Goal: Information Seeking & Learning: Learn about a topic

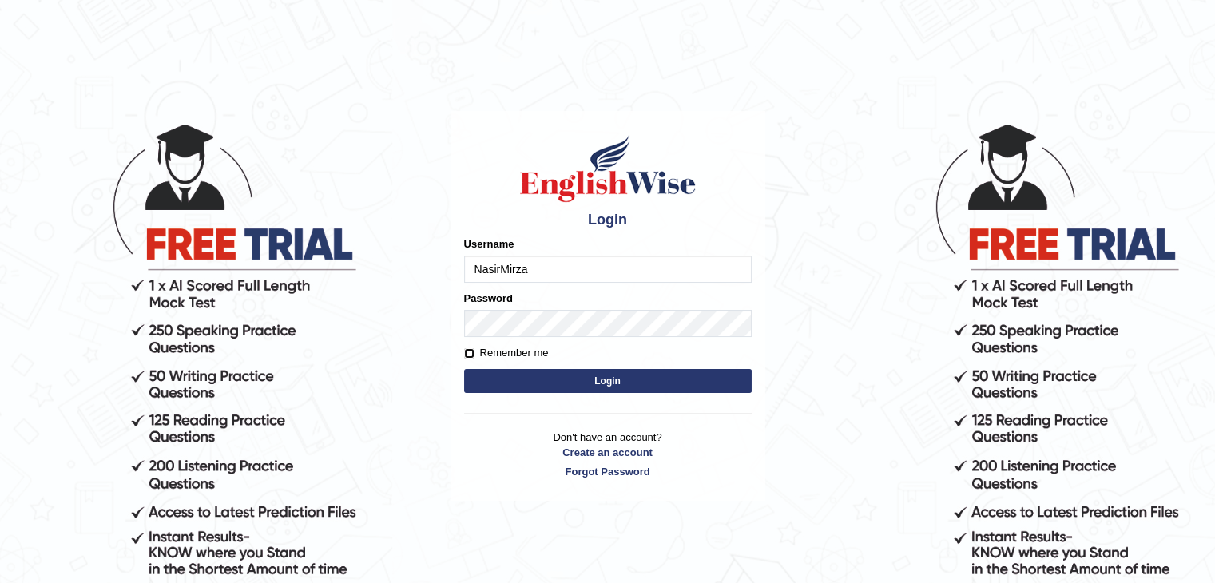
click at [469, 353] on input "Remember me" at bounding box center [469, 353] width 10 height 10
checkbox input "true"
click at [590, 376] on button "Login" at bounding box center [608, 381] width 288 height 24
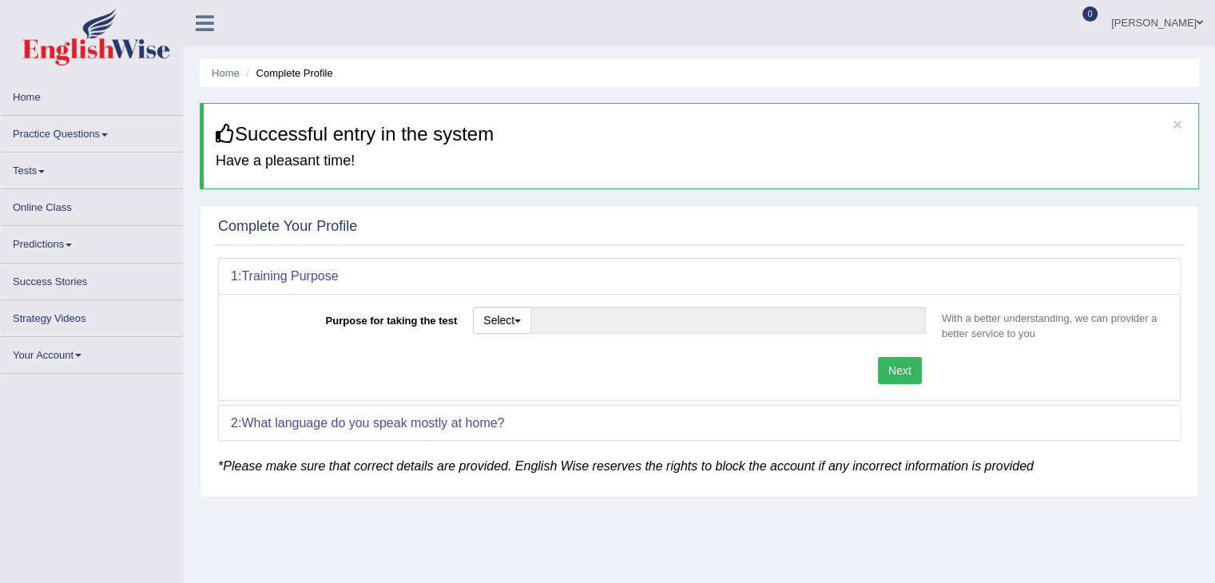
click at [225, 137] on icon at bounding box center [225, 133] width 19 height 19
click at [521, 320] on span "button" at bounding box center [518, 321] width 6 height 3
click at [892, 372] on button "Next" at bounding box center [900, 370] width 44 height 27
click at [515, 319] on button "Select" at bounding box center [502, 320] width 58 height 27
click at [505, 318] on button "Select" at bounding box center [502, 320] width 58 height 27
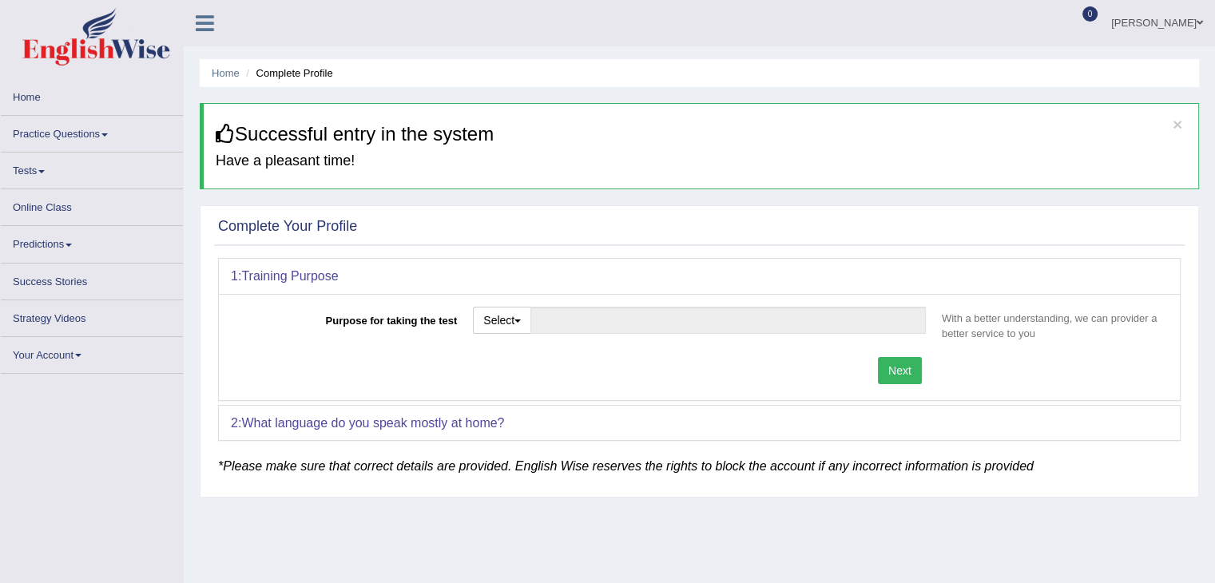
click at [427, 324] on label "Purpose for taking the test" at bounding box center [348, 318] width 234 height 22
click at [531, 324] on input "Purpose for taking the test" at bounding box center [728, 320] width 395 height 27
click at [489, 322] on button "Select" at bounding box center [502, 320] width 58 height 27
click at [587, 320] on input "Purpose for taking the test" at bounding box center [728, 320] width 395 height 27
click at [511, 318] on button "Select" at bounding box center [502, 320] width 58 height 27
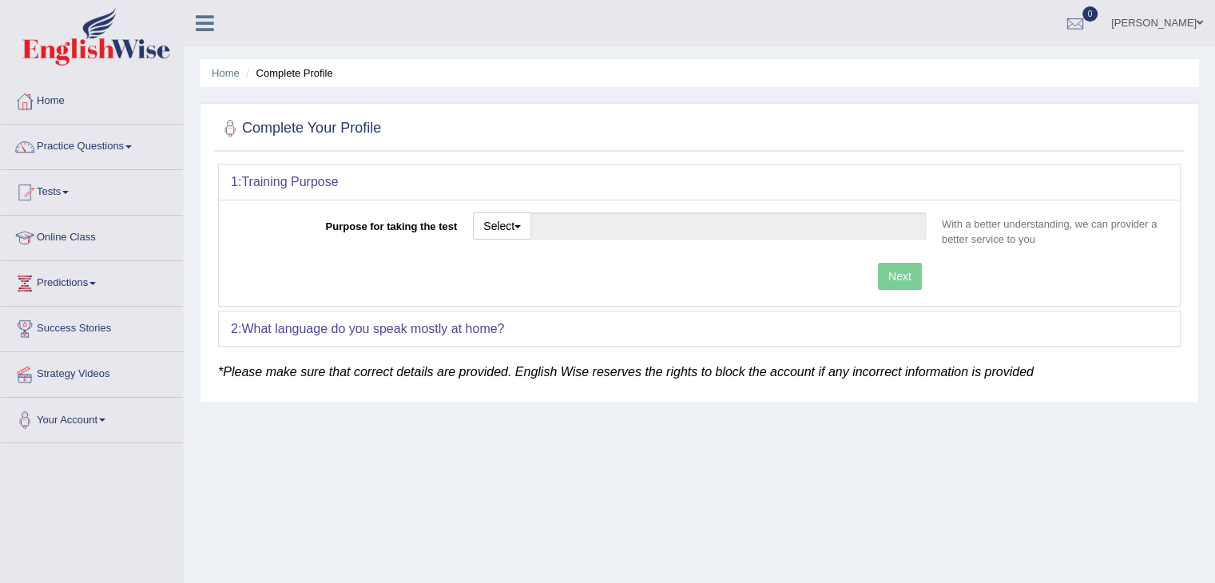
click at [917, 272] on div "Next" at bounding box center [582, 278] width 703 height 31
click at [46, 97] on link "Home" at bounding box center [92, 99] width 182 height 40
click at [520, 229] on button "Select" at bounding box center [502, 226] width 58 height 27
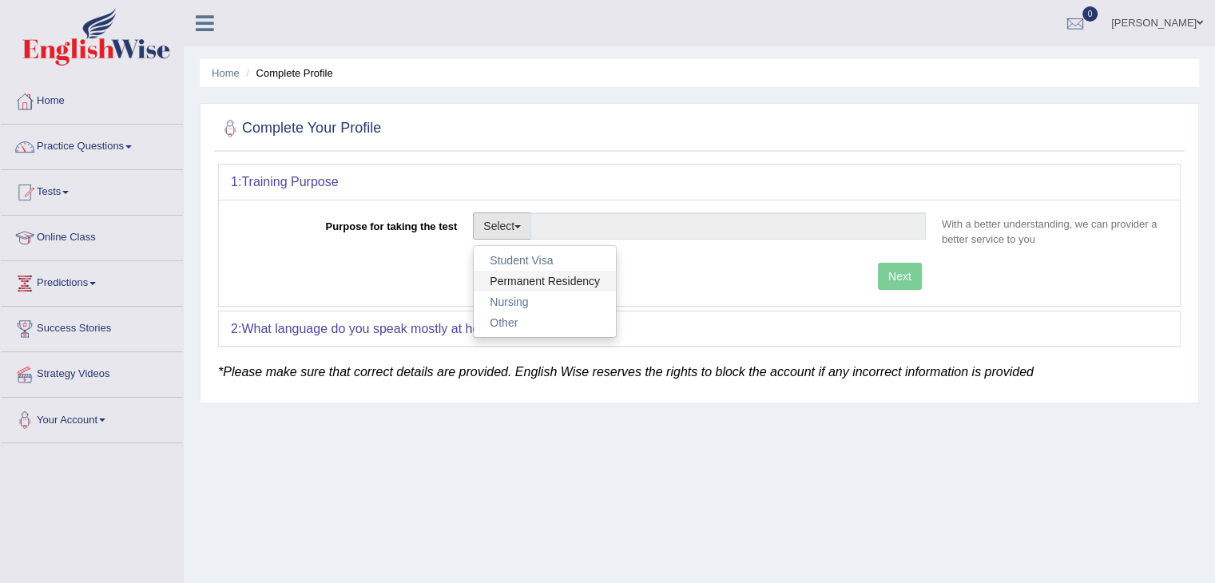
click at [572, 278] on link "Permanent Residency" at bounding box center [545, 281] width 142 height 21
type input "Permanent Residency"
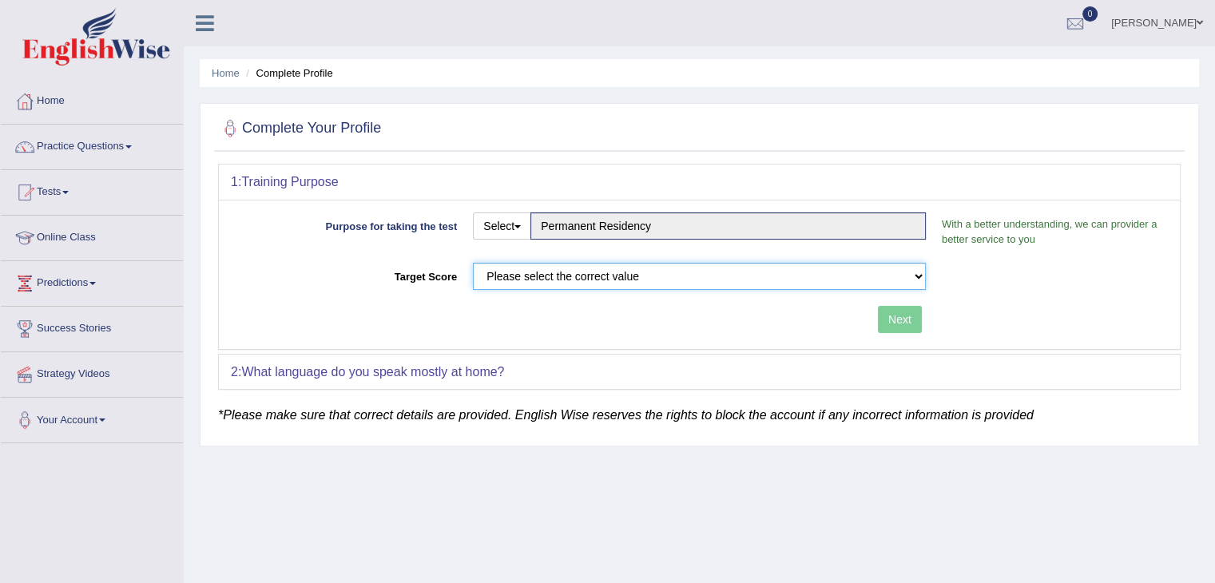
click at [674, 281] on select "Please select the correct value 50 (6 bands) 58 (6.5 bands) 65 (7 bands) 79 (8 …" at bounding box center [699, 276] width 453 height 27
select select "65"
click at [473, 263] on select "Please select the correct value 50 (6 bands) 58 (6.5 bands) 65 (7 bands) 79 (8 …" at bounding box center [699, 276] width 453 height 27
click at [891, 325] on button "Next" at bounding box center [900, 319] width 44 height 27
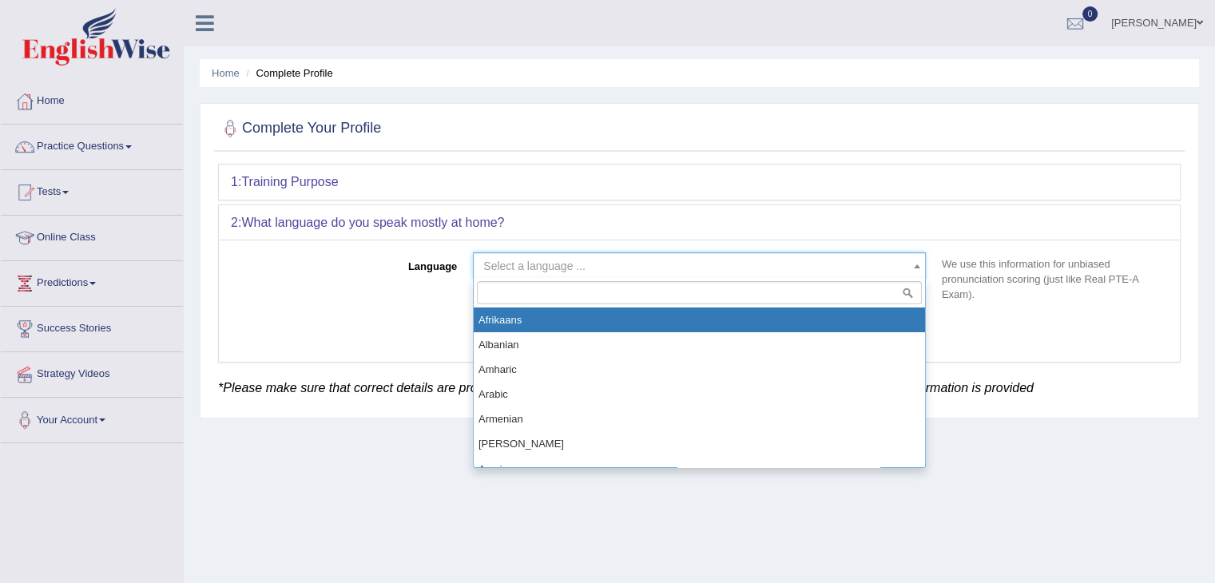
click at [912, 260] on span at bounding box center [917, 266] width 16 height 26
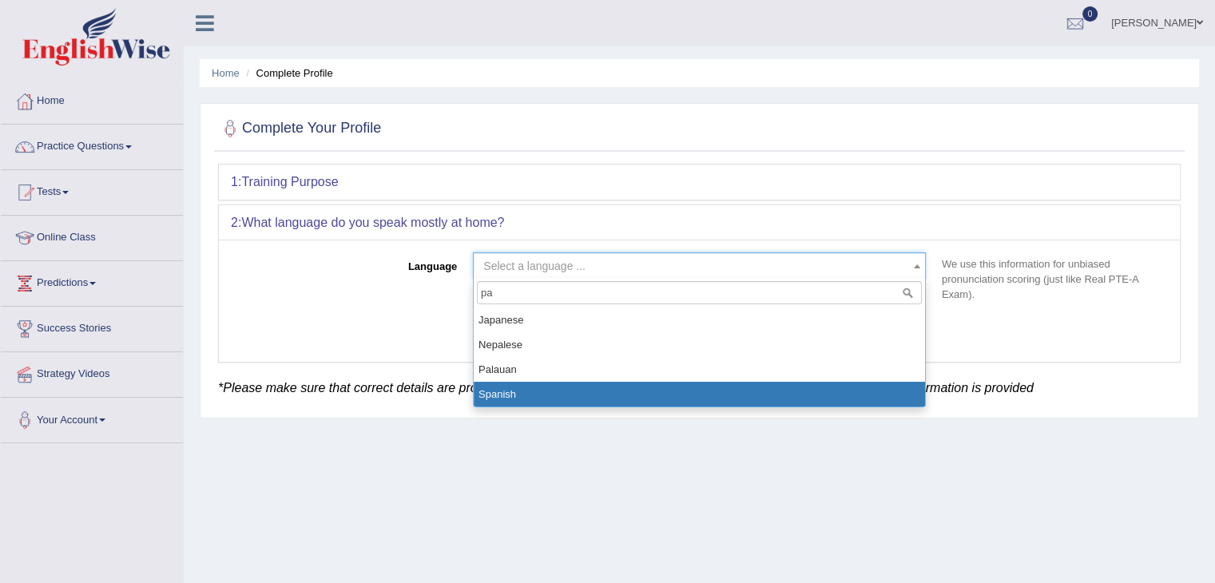
type input "p"
type input "hin"
select select "Hindi"
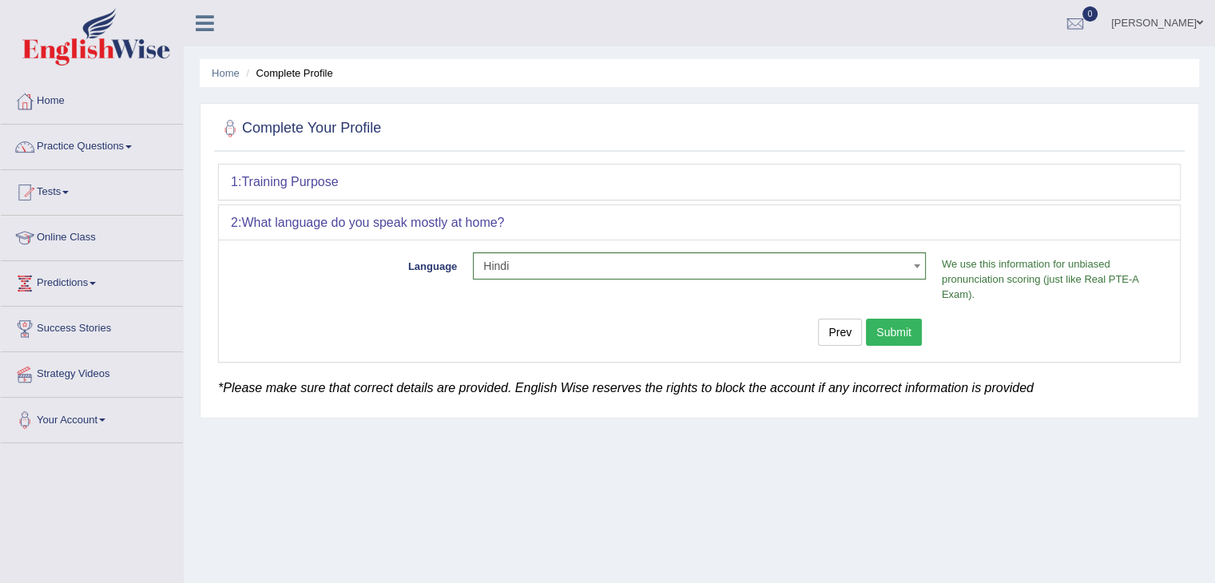
click at [896, 333] on button "Submit" at bounding box center [894, 332] width 56 height 27
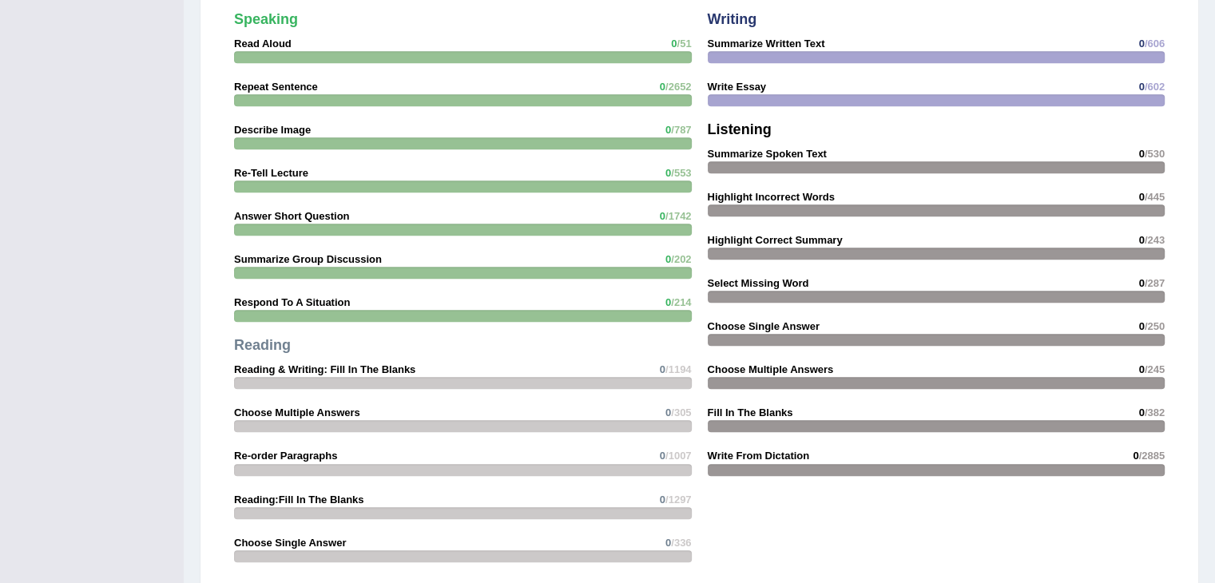
scroll to position [1438, 0]
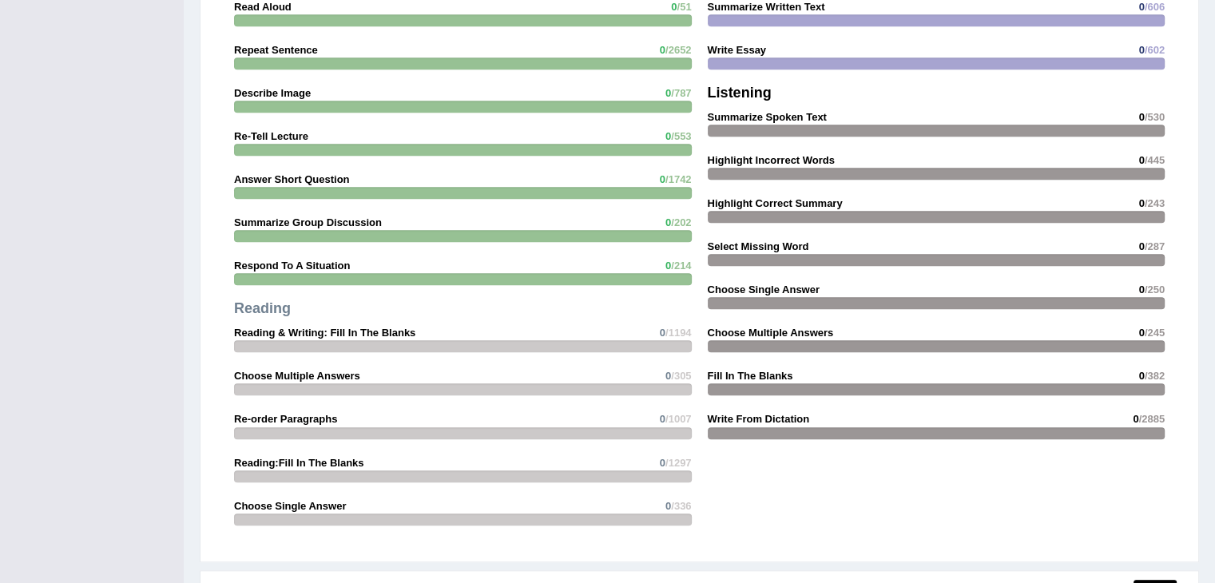
click at [360, 334] on strong "Reading & Writing: Fill In The Blanks" at bounding box center [324, 333] width 181 height 12
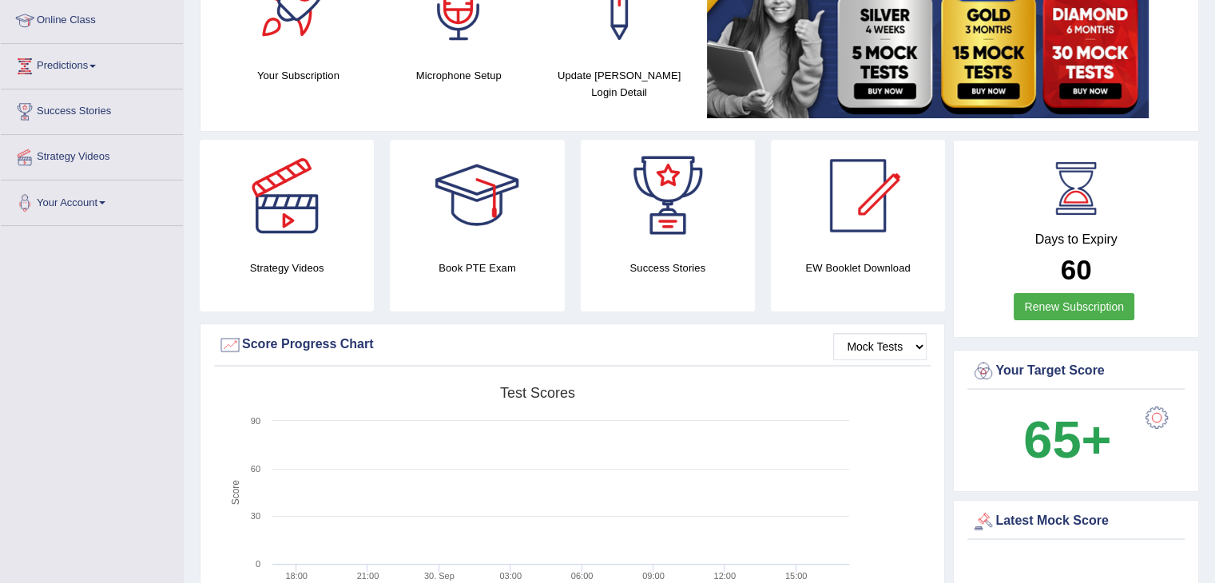
scroll to position [0, 0]
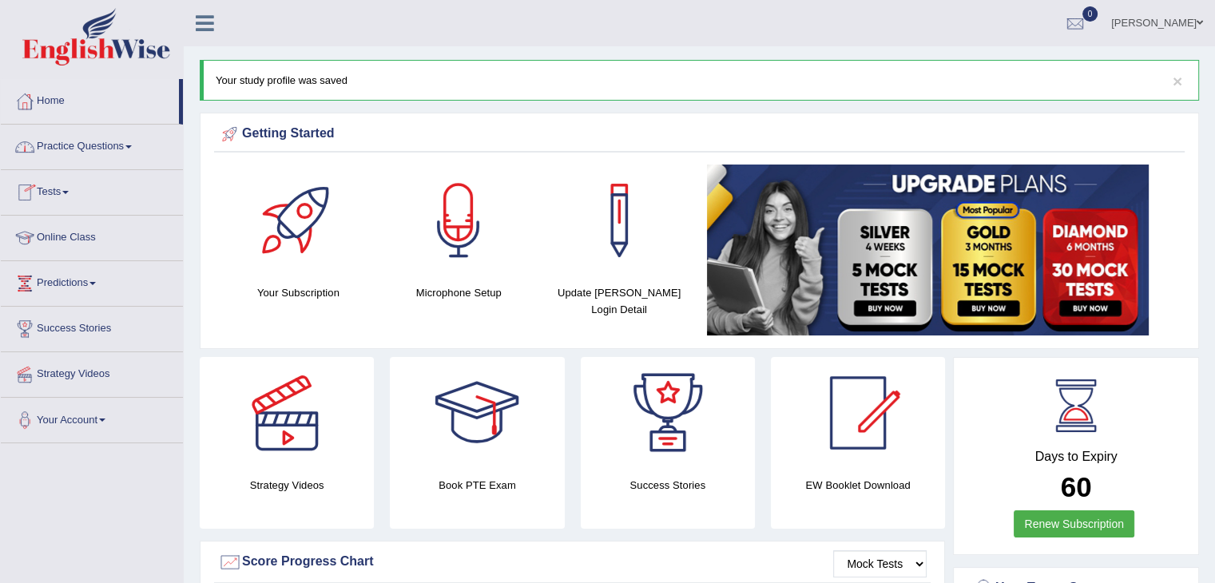
click at [132, 147] on span at bounding box center [128, 146] width 6 height 3
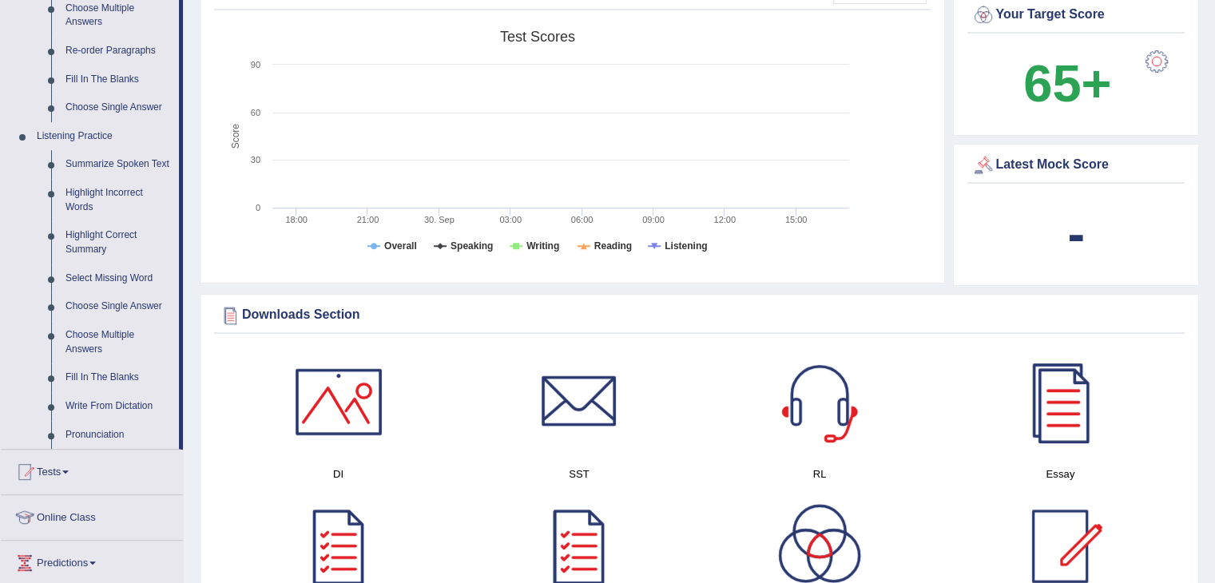
scroll to position [399, 0]
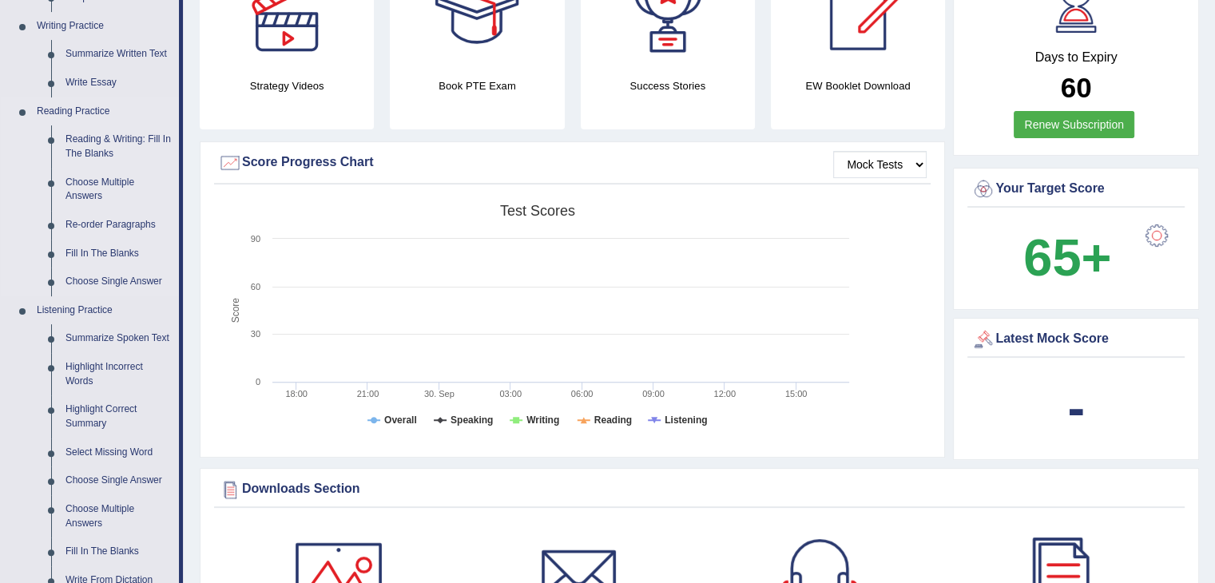
click at [90, 110] on link "Reading Practice" at bounding box center [104, 111] width 149 height 29
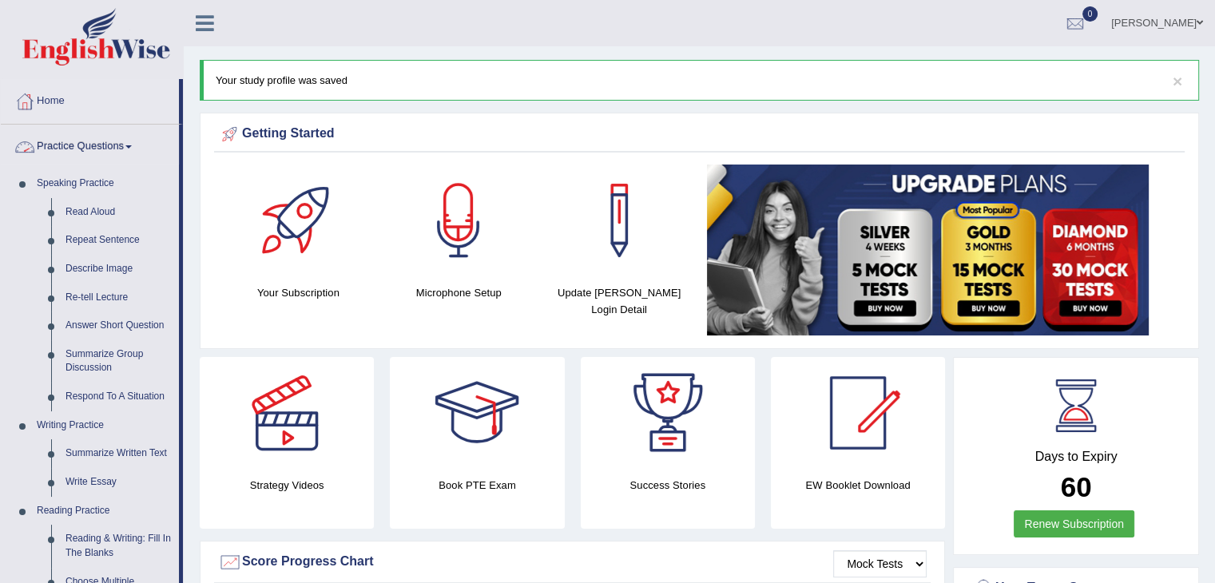
click at [100, 141] on link "Practice Questions" at bounding box center [90, 145] width 178 height 40
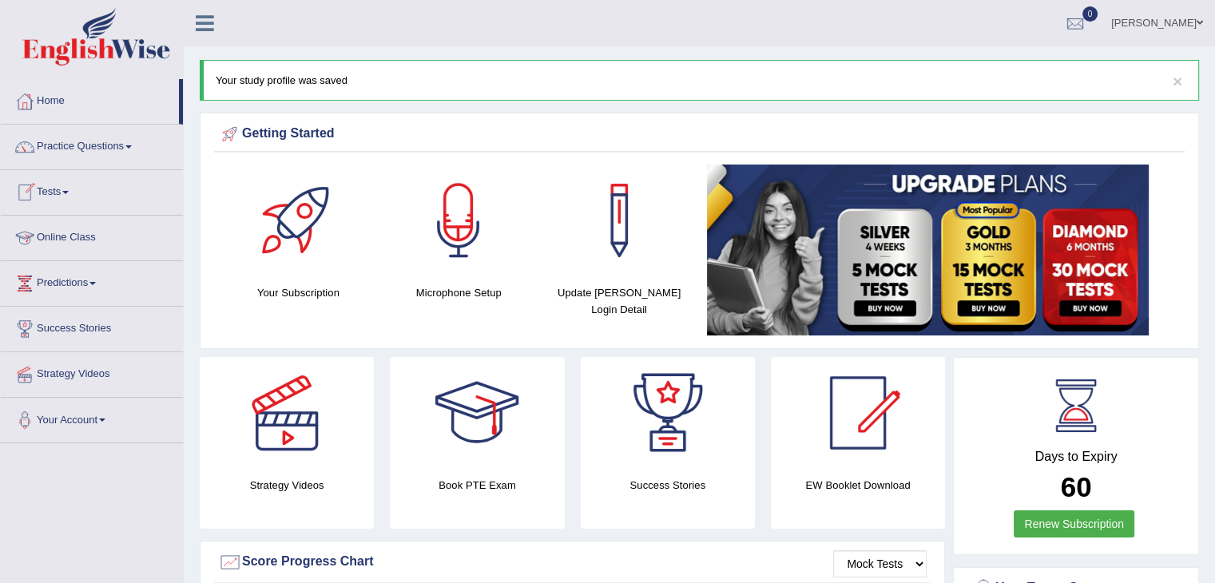
click at [97, 152] on link "Practice Questions" at bounding box center [92, 145] width 182 height 40
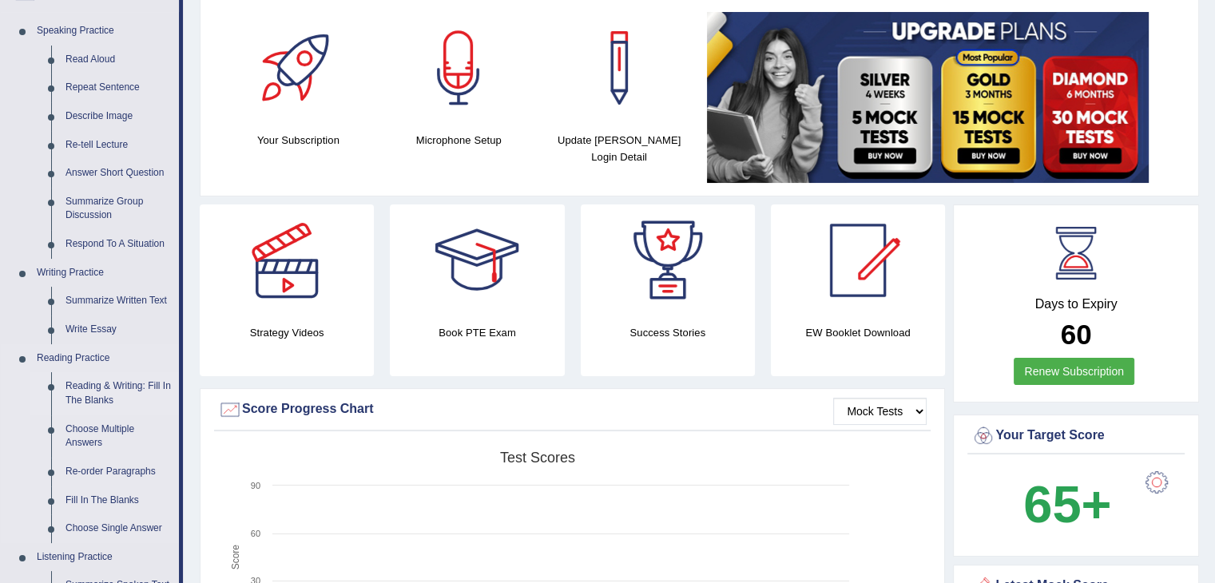
scroll to position [240, 0]
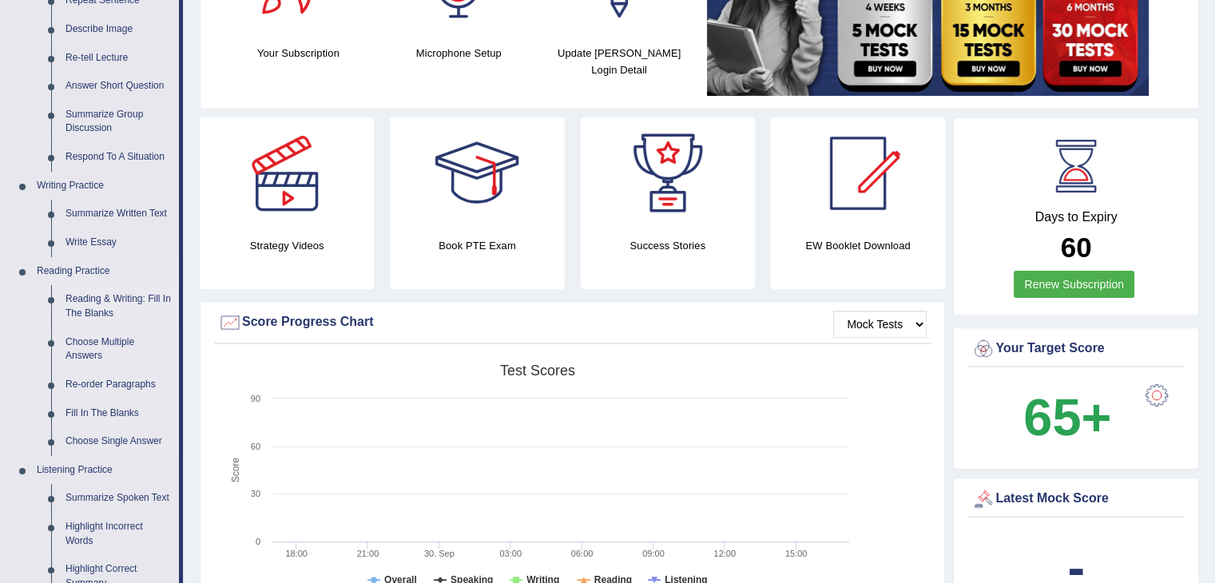
click at [115, 307] on link "Reading & Writing: Fill In The Blanks" at bounding box center [118, 306] width 121 height 42
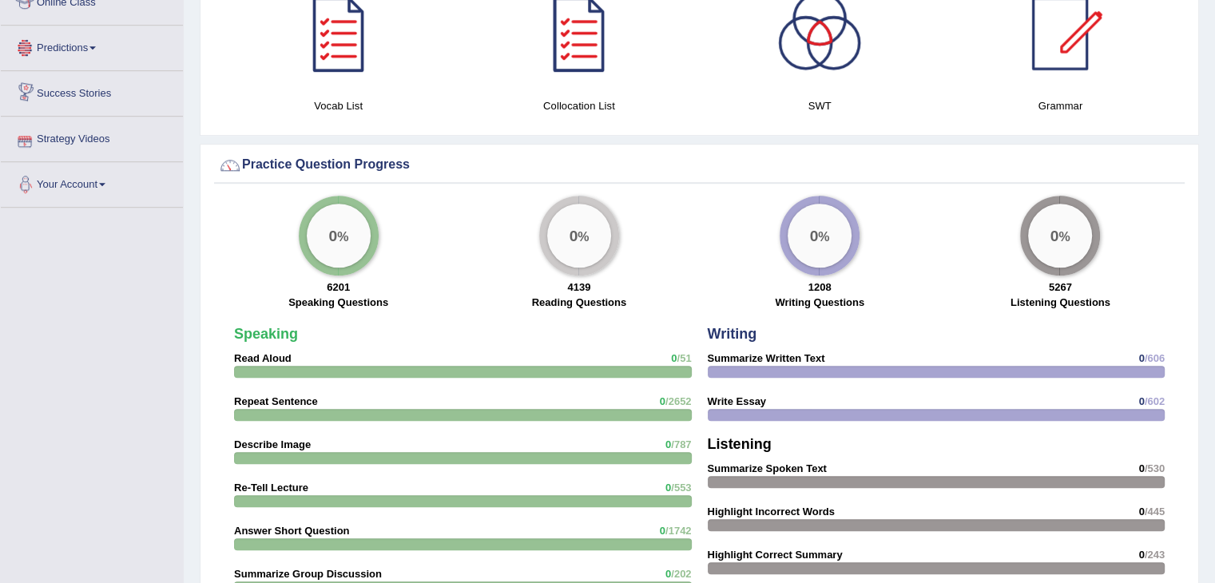
scroll to position [1093, 0]
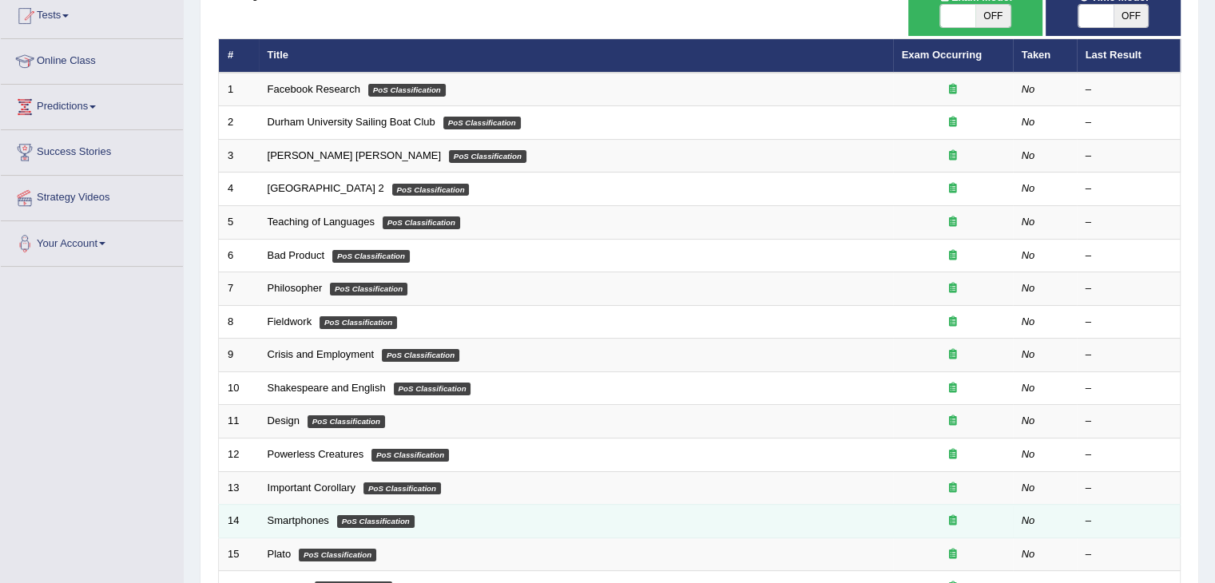
scroll to position [150, 0]
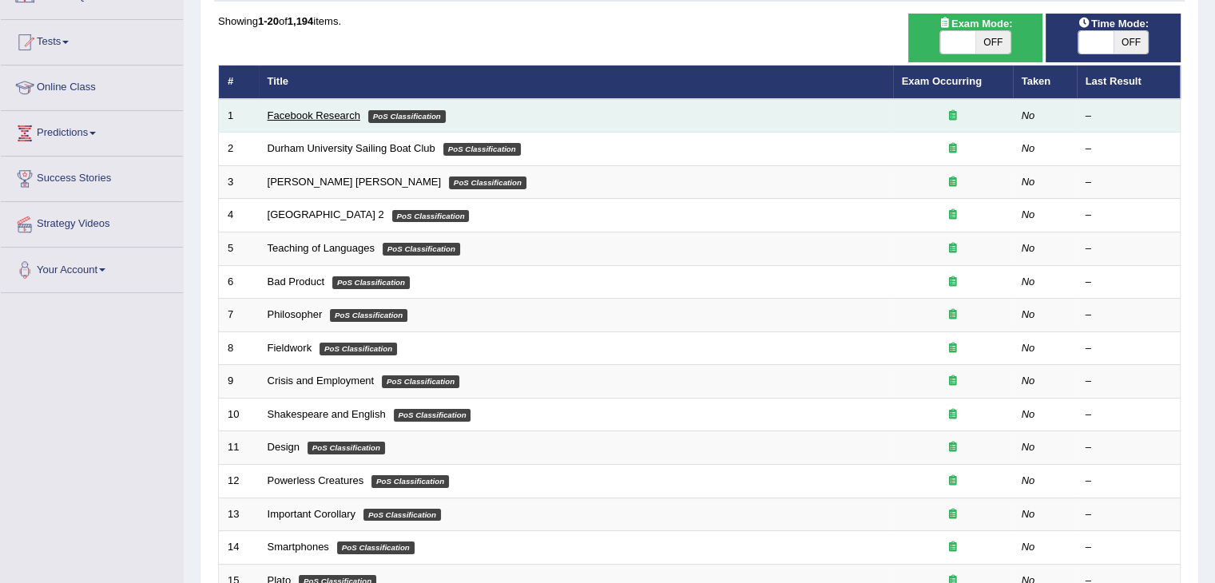
click at [320, 112] on link "Facebook Research" at bounding box center [314, 115] width 93 height 12
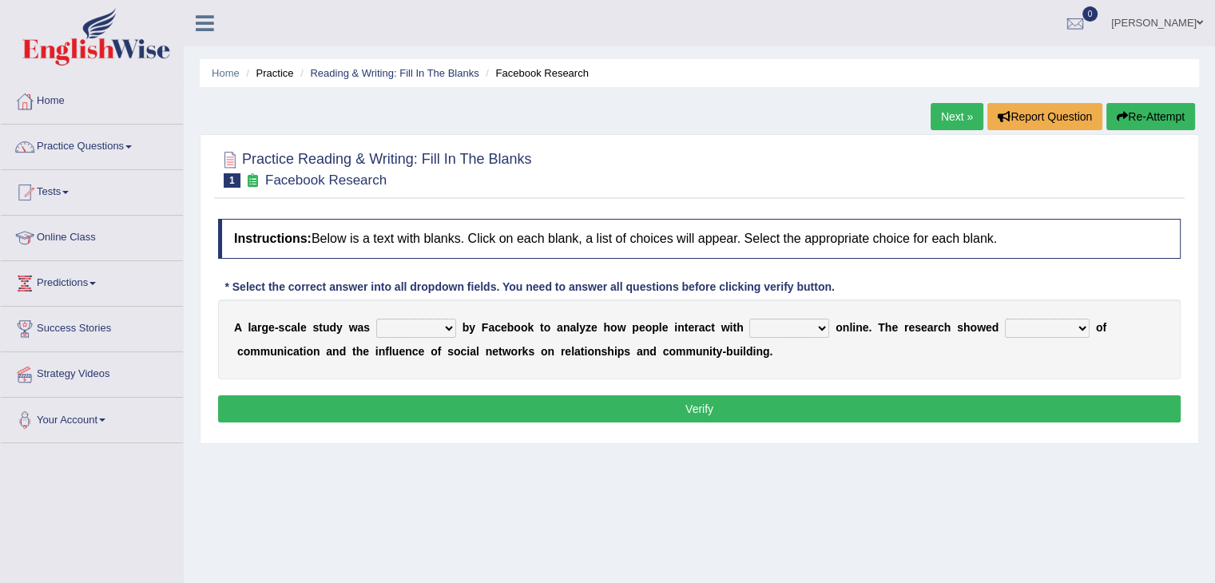
click at [448, 328] on select "surveyed had asked made" at bounding box center [416, 328] width 80 height 19
select select "made"
click at [376, 319] on select "surveyed had asked made" at bounding box center [416, 328] width 80 height 19
click at [822, 324] on select "together all each other another" at bounding box center [789, 328] width 80 height 19
select select "each other"
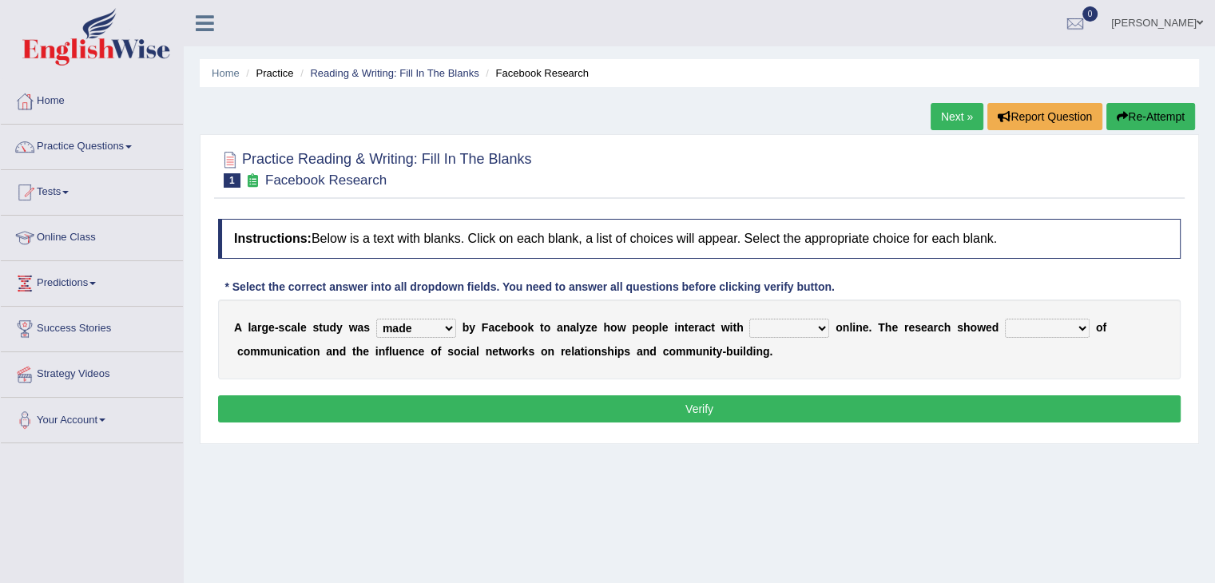
click at [749, 319] on select "together all each other another" at bounding box center [789, 328] width 80 height 19
click at [1063, 328] on select "advantages standards fellowships patterns" at bounding box center [1047, 328] width 85 height 19
select select "advantages"
click at [1005, 319] on select "advantages standards fellowships patterns" at bounding box center [1047, 328] width 85 height 19
click at [710, 411] on button "Verify" at bounding box center [699, 408] width 963 height 27
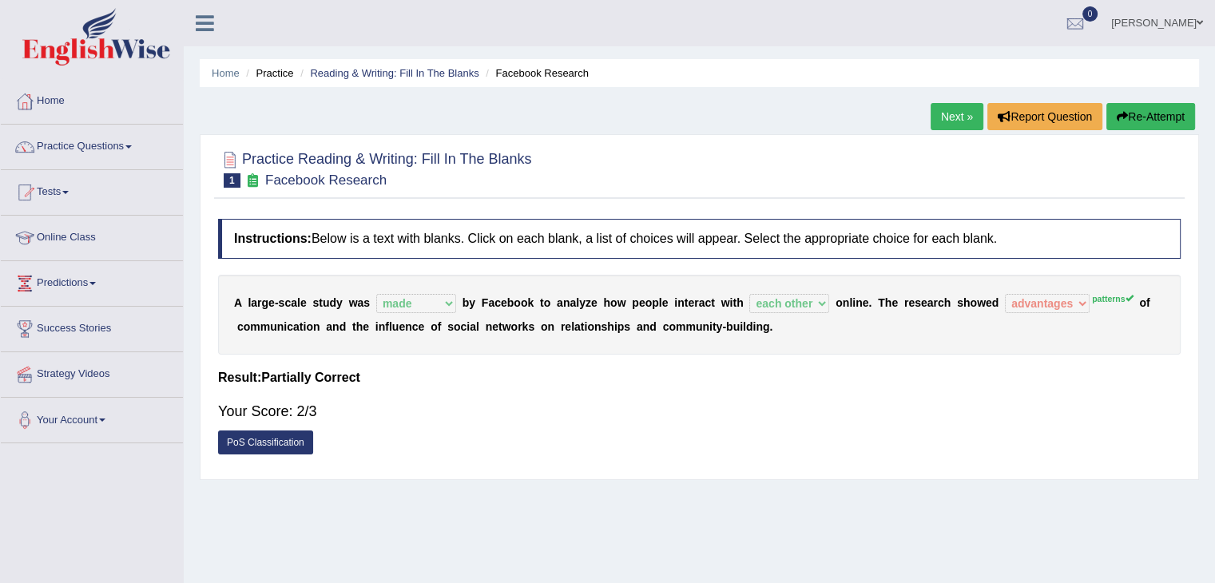
click at [942, 106] on link "Next »" at bounding box center [957, 116] width 53 height 27
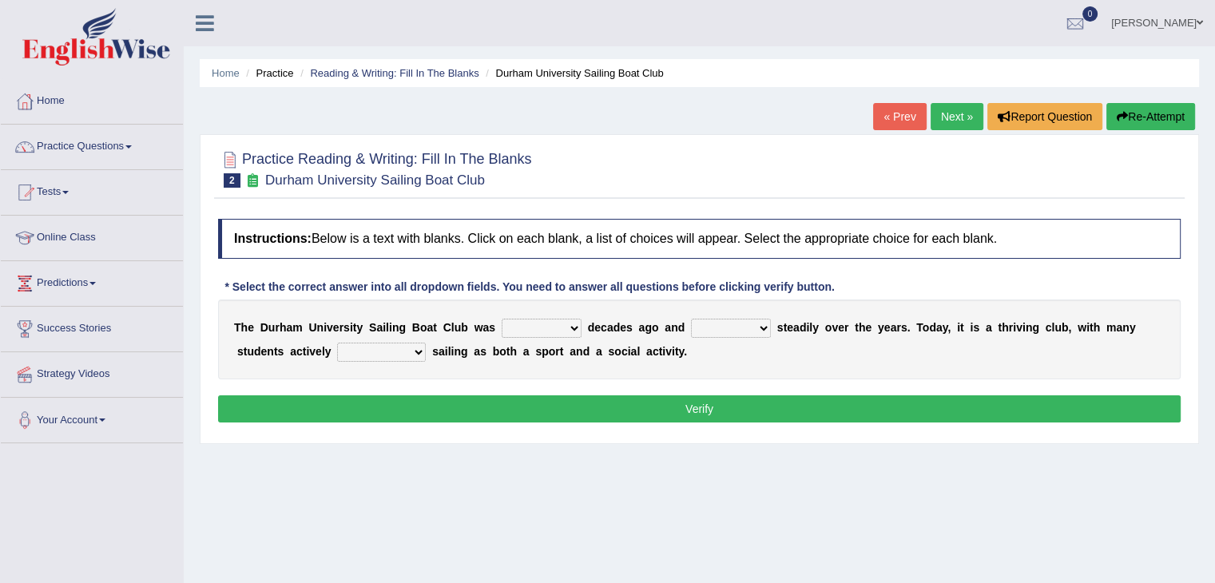
click at [561, 327] on select "found fund founded find" at bounding box center [542, 328] width 80 height 19
select select "founded"
click at [502, 319] on select "found fund founded find" at bounding box center [542, 328] width 80 height 19
click at [729, 333] on select "grow growing has grown grown" at bounding box center [731, 328] width 80 height 19
select select "has grown"
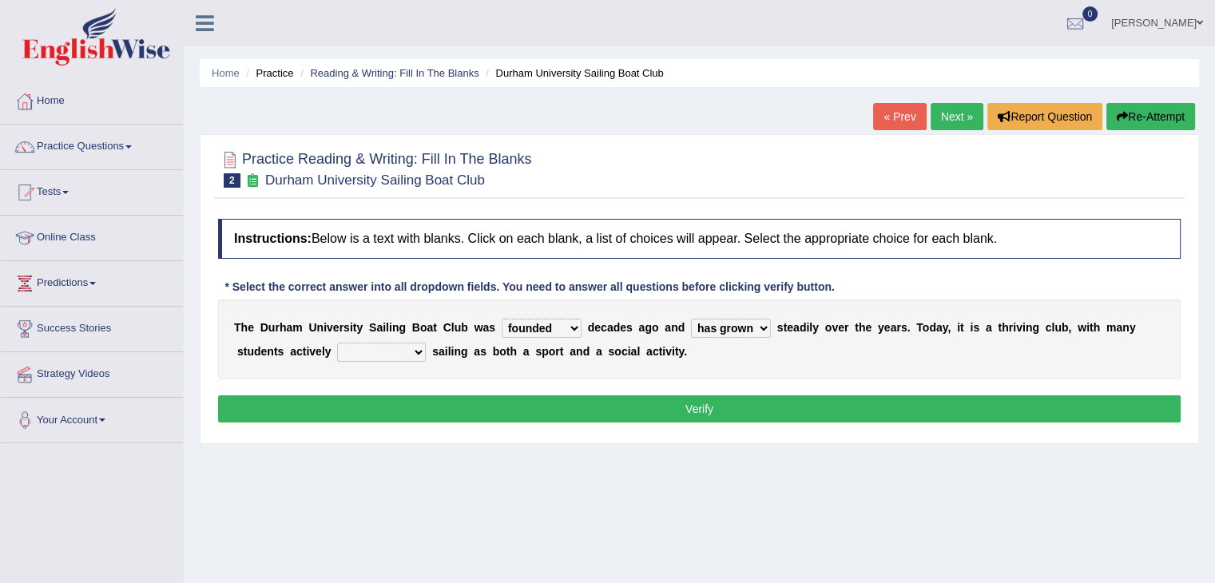
click at [691, 319] on select "grow growing has grown grown" at bounding box center [731, 328] width 80 height 19
click at [398, 348] on select "enjoy enjoyed are enjoying enjoying" at bounding box center [381, 352] width 89 height 19
select select "are enjoying"
click at [337, 343] on select "enjoy enjoyed are enjoying enjoying" at bounding box center [381, 352] width 89 height 19
click at [710, 415] on button "Verify" at bounding box center [699, 408] width 963 height 27
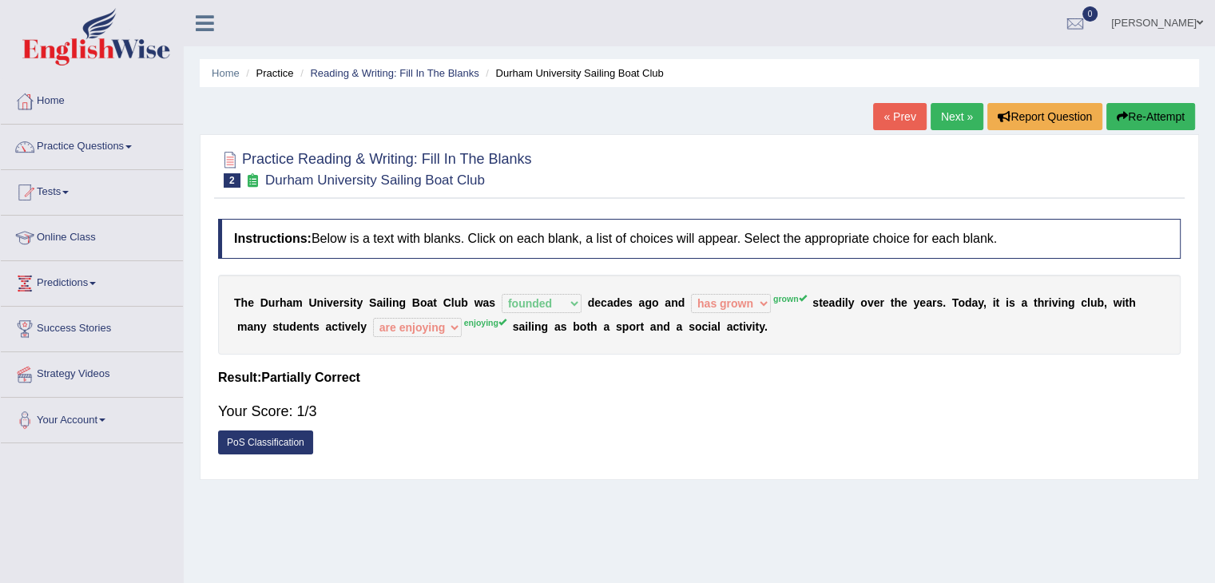
click at [952, 117] on link "Next »" at bounding box center [957, 116] width 53 height 27
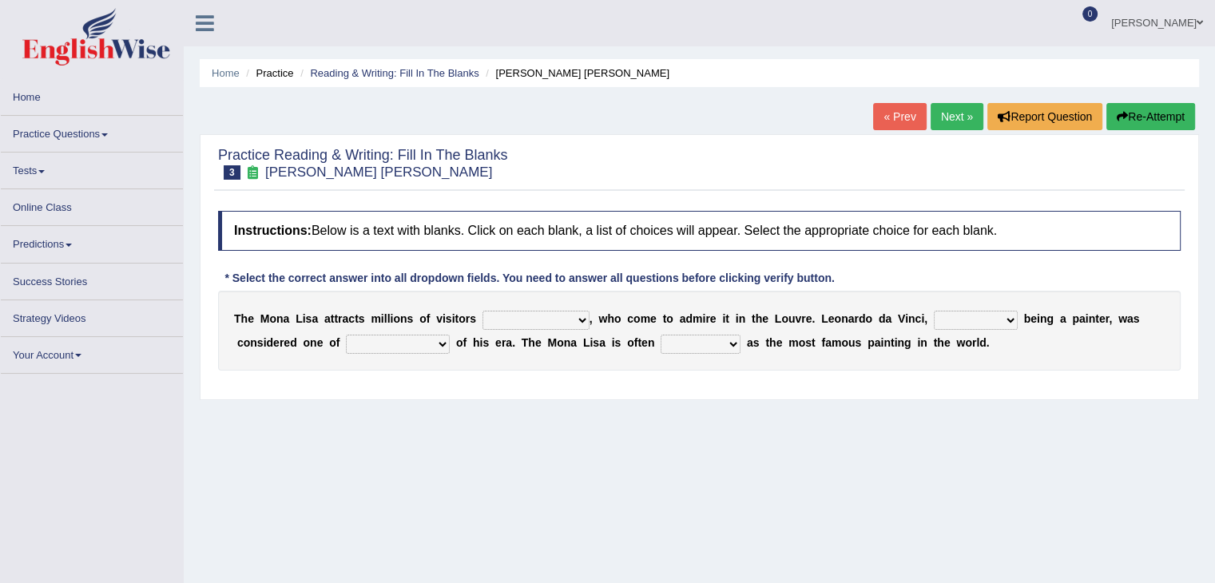
click at [559, 322] on select "around the year the all year all year round per year" at bounding box center [536, 320] width 107 height 19
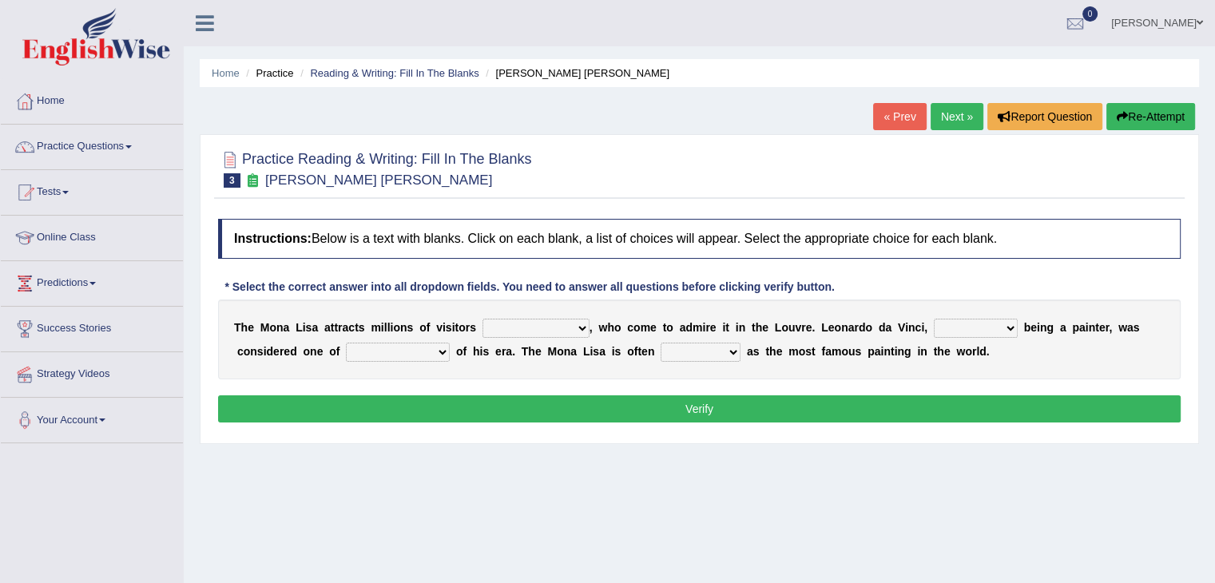
select select "around the year"
click at [483, 319] on select "around the year the all year all year round per year" at bounding box center [536, 328] width 107 height 19
click at [961, 331] on select "rather than as much as as well as as long as" at bounding box center [976, 328] width 84 height 19
click at [421, 356] on select "better artists artist the better artist the best artists" at bounding box center [398, 352] width 104 height 19
select select "the best artists"
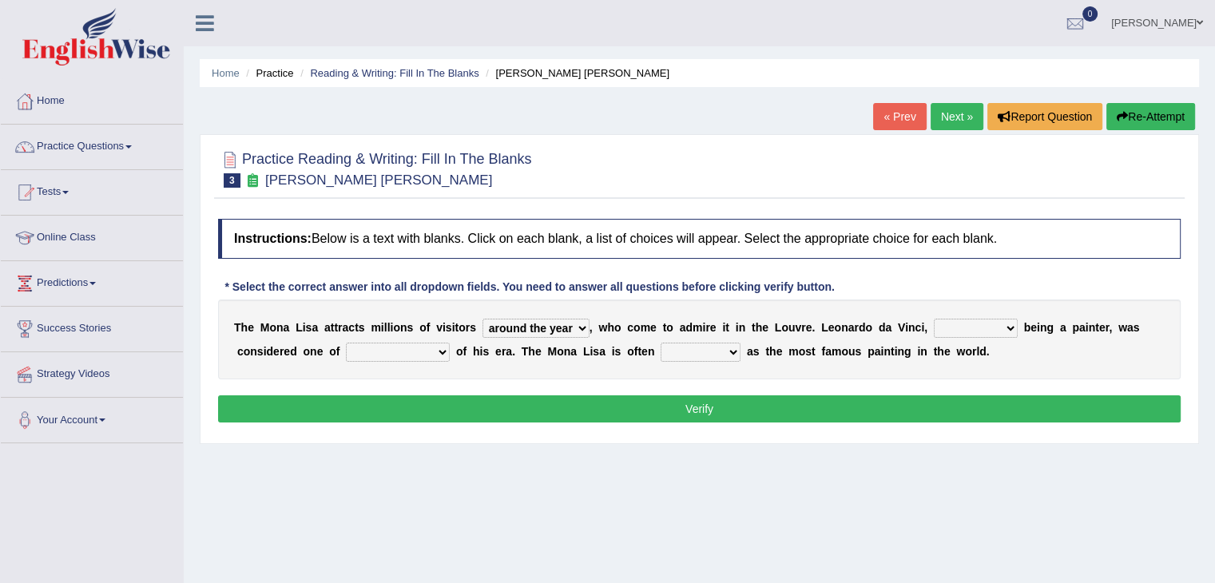
click at [346, 343] on select "better artists artist the better artist the best artists" at bounding box center [398, 352] width 104 height 19
click at [724, 350] on select "classified suggested predicted described" at bounding box center [701, 352] width 80 height 19
select select "classified"
click at [661, 343] on select "classified suggested predicted described" at bounding box center [701, 352] width 80 height 19
click at [988, 328] on select "rather than as much as as well as as long as" at bounding box center [976, 328] width 84 height 19
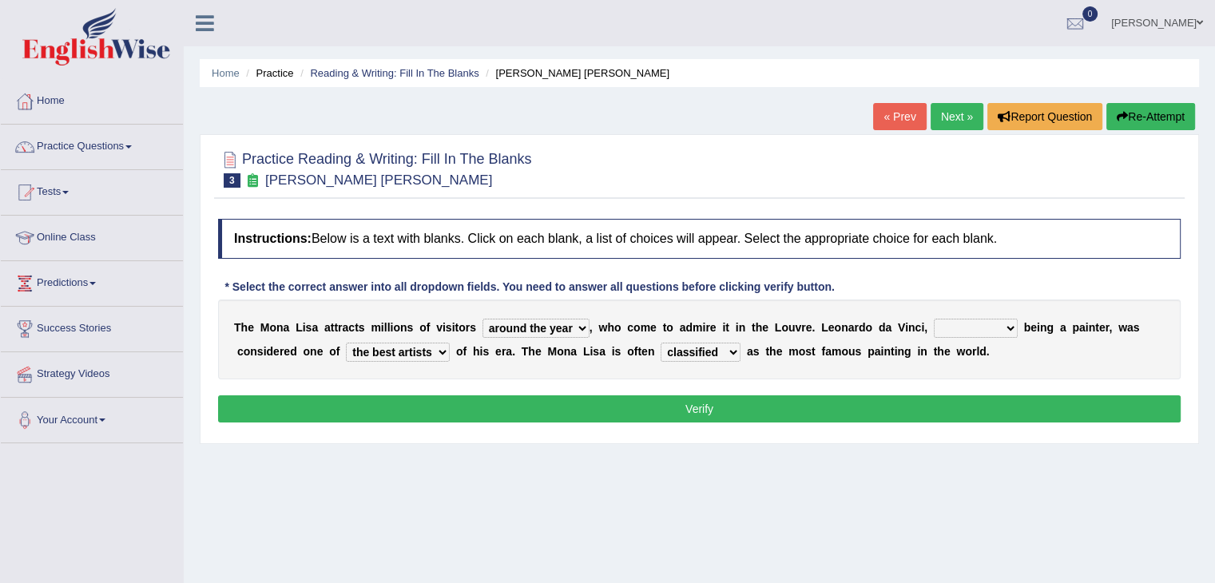
select select "as well as"
click at [934, 319] on select "rather than as much as as well as as long as" at bounding box center [976, 328] width 84 height 19
click at [809, 413] on button "Verify" at bounding box center [699, 408] width 963 height 27
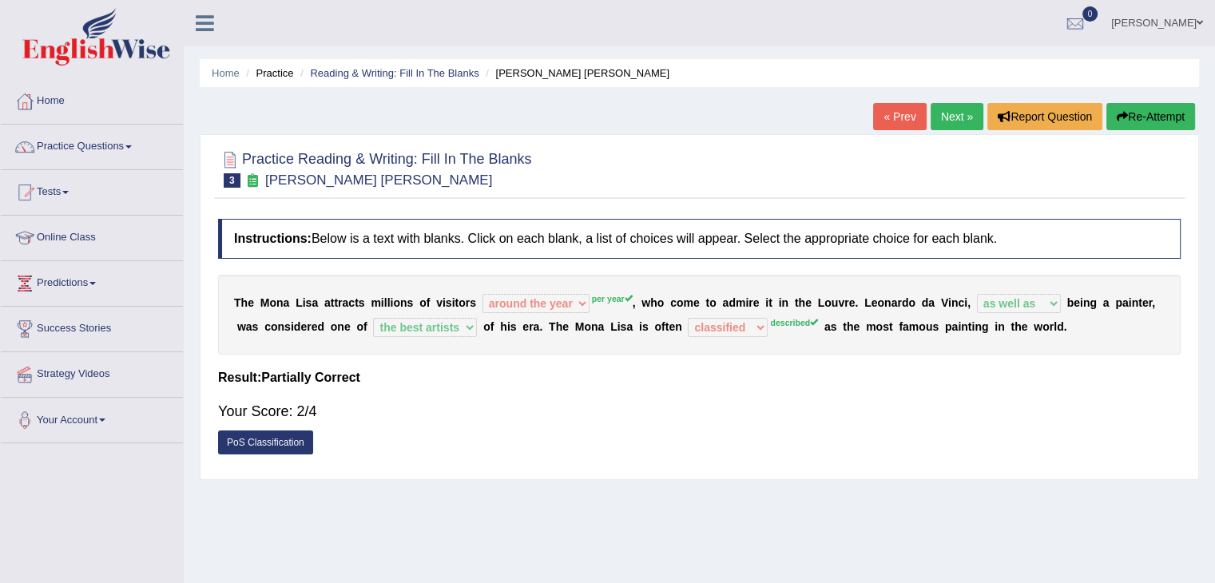
click at [953, 116] on link "Next »" at bounding box center [957, 116] width 53 height 27
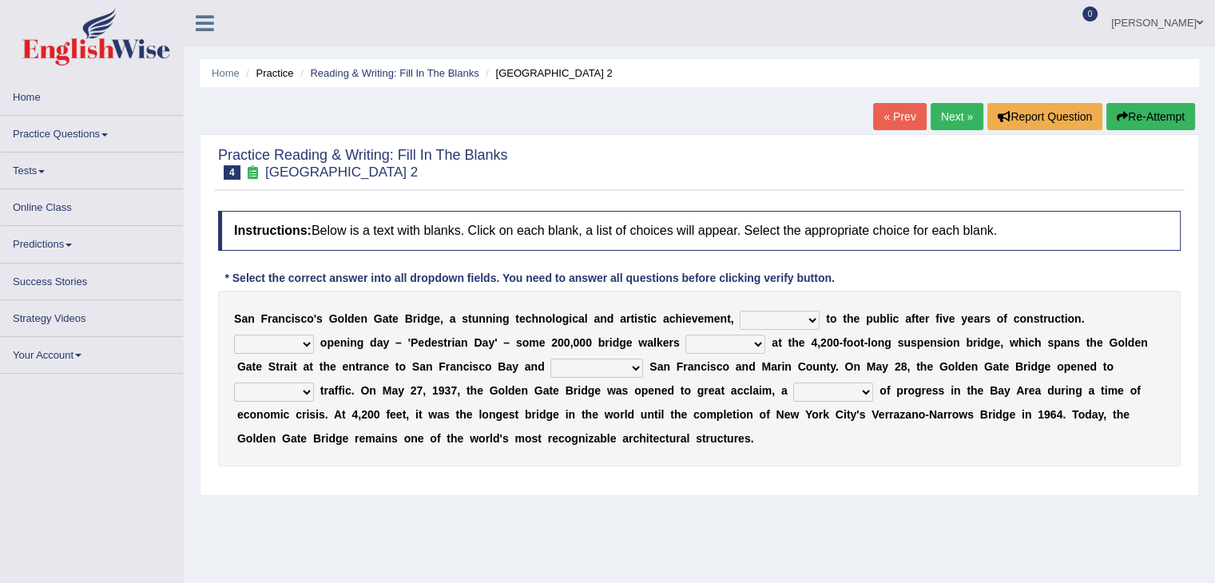
click at [780, 321] on select "opens closes appears equals" at bounding box center [780, 320] width 80 height 19
click at [740, 311] on select "opens closes appears equals" at bounding box center [780, 320] width 80 height 19
click at [810, 320] on select "opens closes appears equals" at bounding box center [780, 320] width 80 height 19
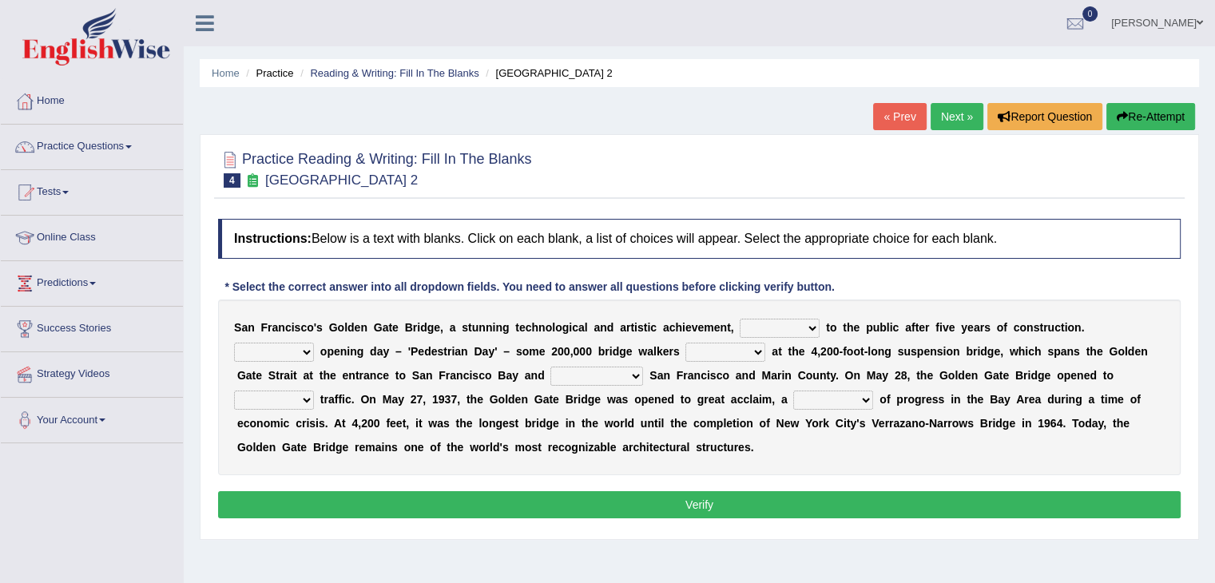
select select "opens"
click at [740, 319] on select "opens closes appears equals" at bounding box center [780, 328] width 80 height 19
click at [287, 352] on select "On During Since When" at bounding box center [274, 352] width 80 height 19
select select "On"
click at [234, 343] on select "On During Since When" at bounding box center [274, 352] width 80 height 19
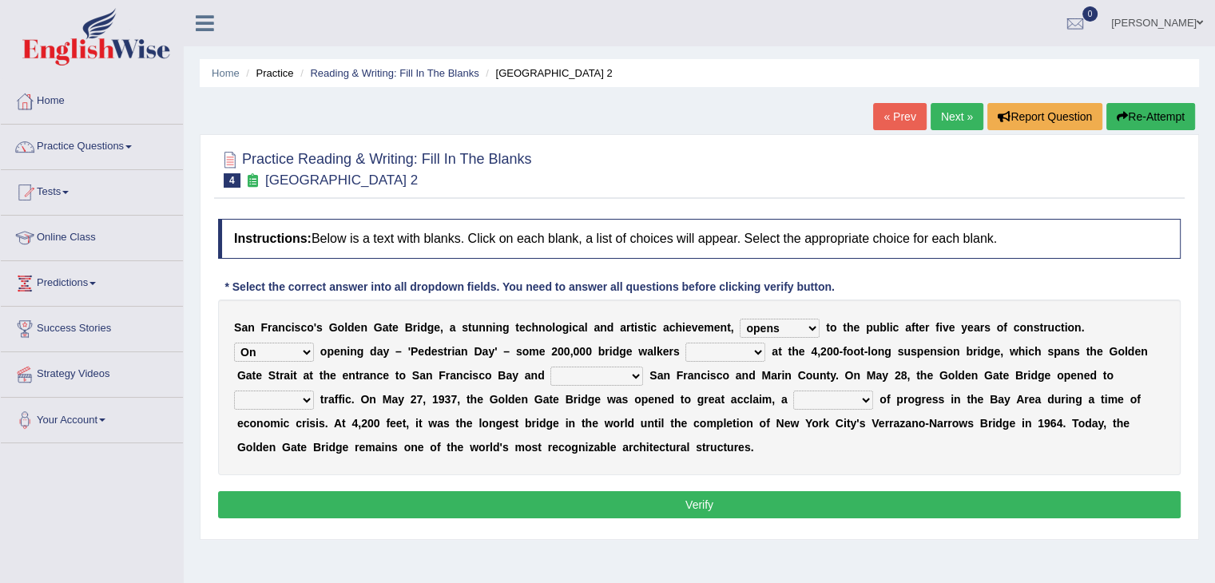
click at [729, 352] on select "stationed looked marveled laughed" at bounding box center [726, 352] width 80 height 19
select select "marveled"
click at [686, 343] on select "stationed looked marveled laughed" at bounding box center [726, 352] width 80 height 19
click at [581, 378] on select "separates connects channels differentiates" at bounding box center [596, 376] width 93 height 19
select select "channels"
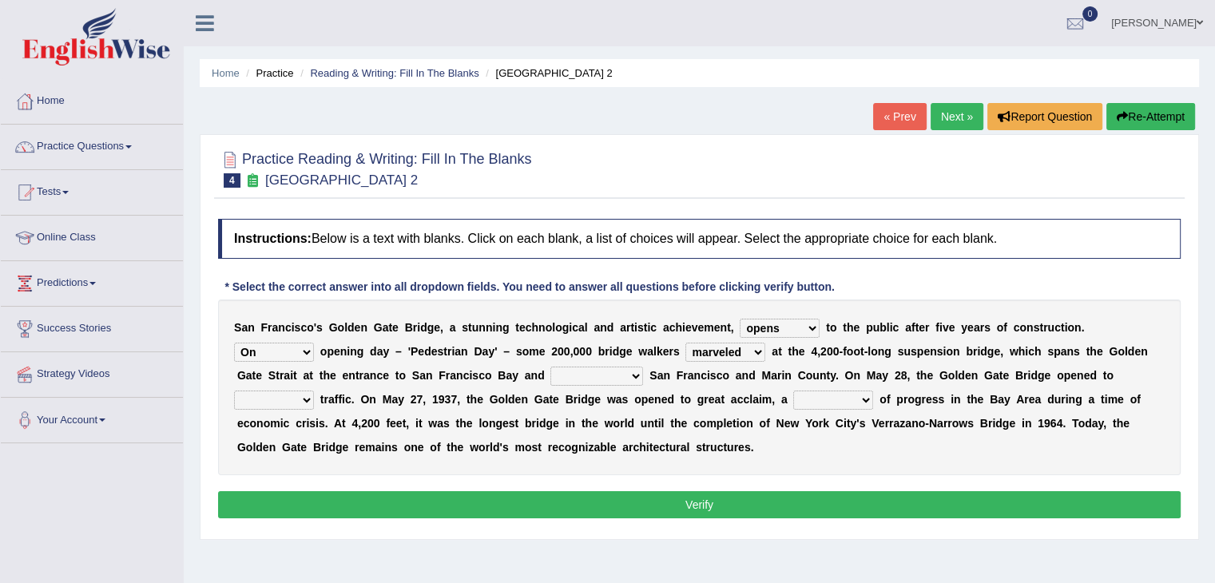
click at [550, 367] on select "separates connects channels differentiates" at bounding box center [596, 376] width 93 height 19
click at [310, 398] on select "aquatic vehicular airborne watertight" at bounding box center [274, 400] width 80 height 19
select select "vehicular"
click at [234, 391] on select "aquatic vehicular airborne watertight" at bounding box center [274, 400] width 80 height 19
click at [846, 400] on select "denial symbol technique yield" at bounding box center [833, 400] width 80 height 19
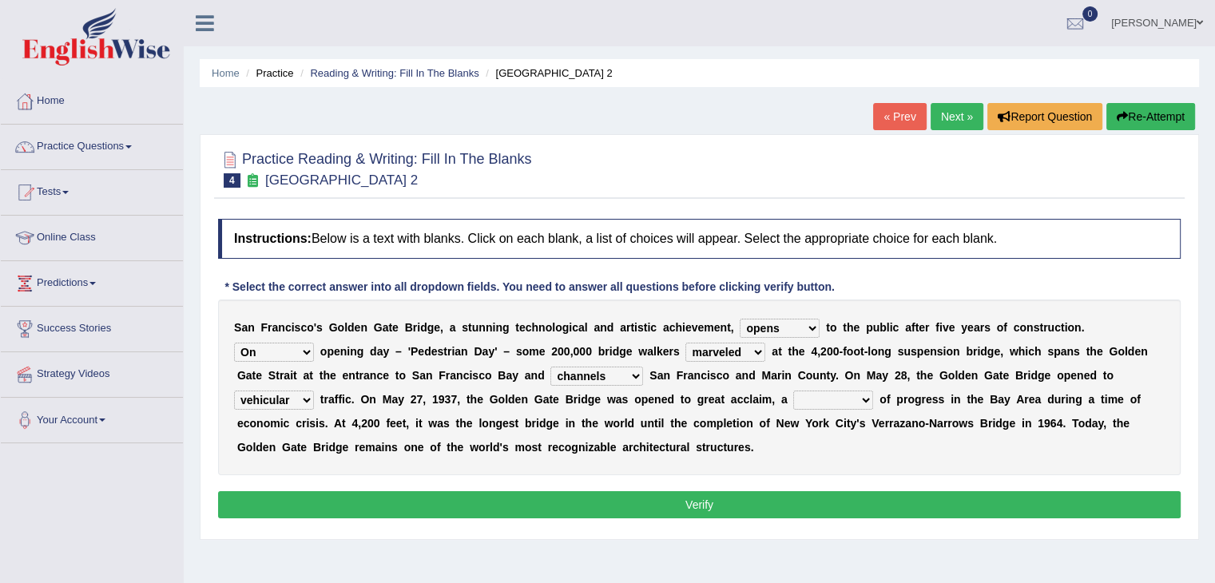
select select "symbol"
click at [793, 391] on select "denial symbol technique yield" at bounding box center [833, 400] width 80 height 19
click at [676, 507] on button "Verify" at bounding box center [699, 504] width 963 height 27
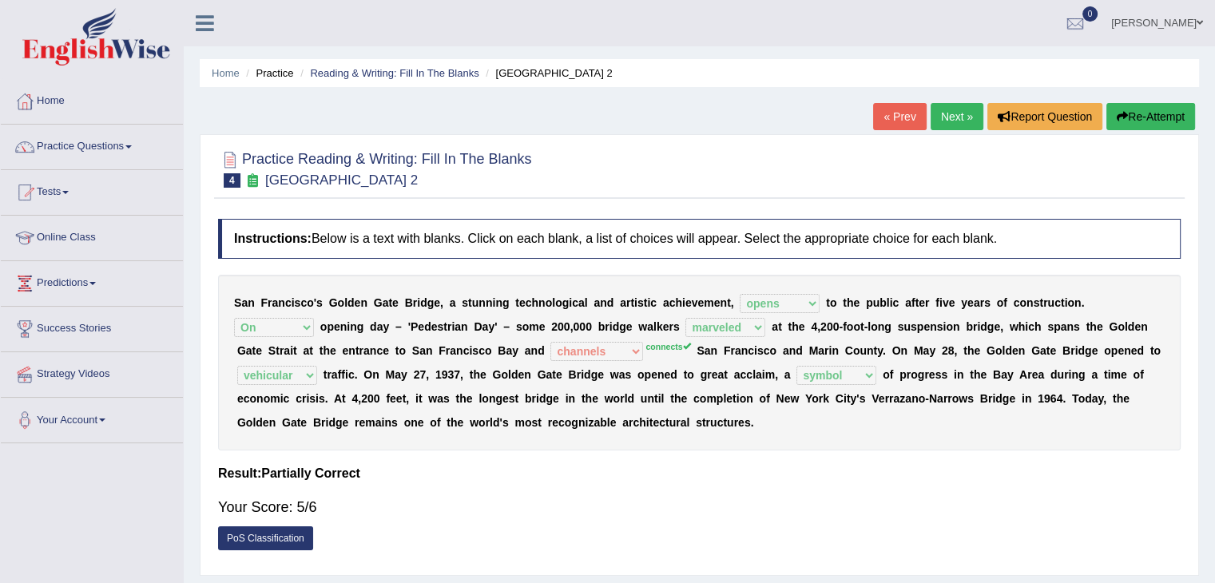
click at [942, 113] on link "Next »" at bounding box center [957, 116] width 53 height 27
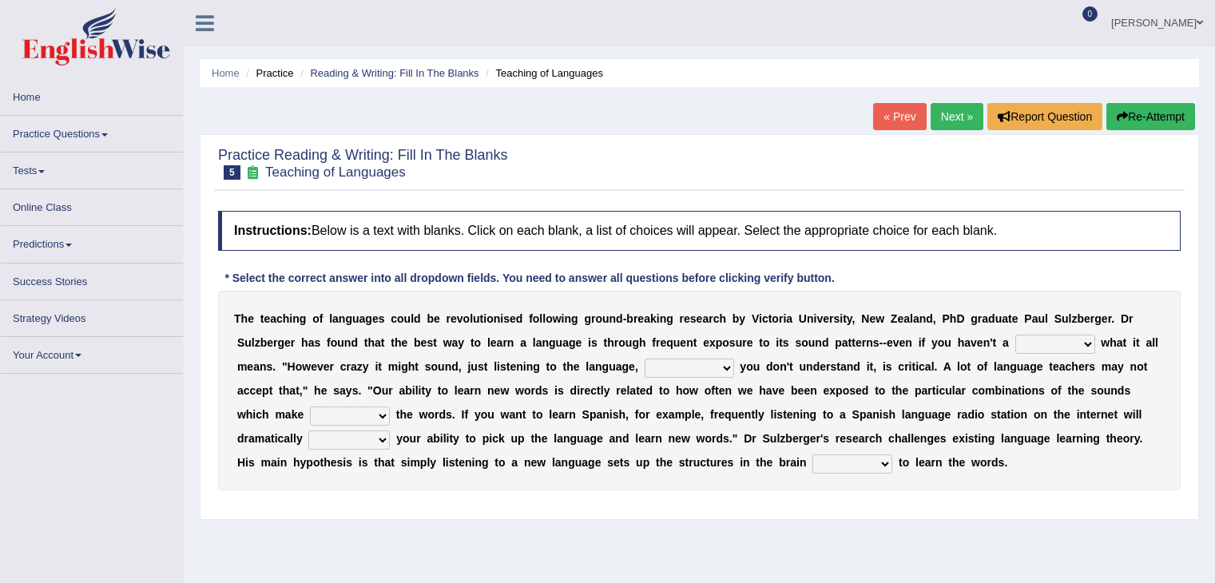
select select "clue"
click at [1015, 335] on select "dew claw clue due" at bounding box center [1055, 344] width 80 height 19
click at [685, 368] on select "but also all together even though if so" at bounding box center [689, 368] width 89 height 19
select select "even though"
click at [645, 359] on select "but also all together even though if so" at bounding box center [689, 368] width 89 height 19
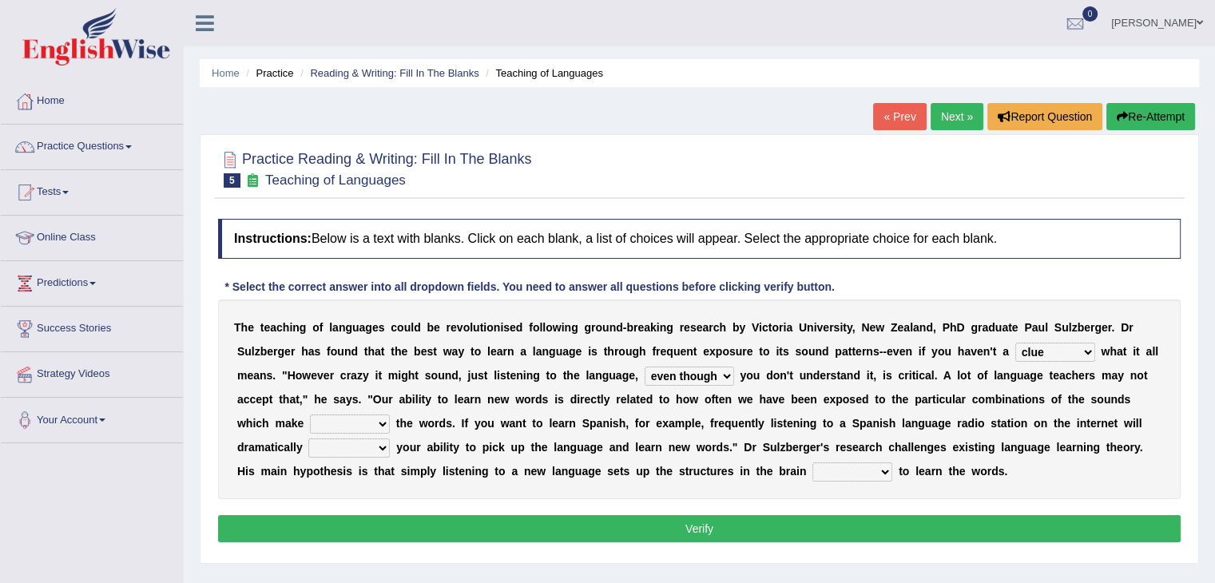
click at [339, 423] on select "down up of on" at bounding box center [350, 424] width 80 height 19
select select "up"
click at [310, 415] on select "down up of on" at bounding box center [350, 424] width 80 height 19
click at [333, 443] on select "evaluate exaggerate describe boost" at bounding box center [348, 448] width 81 height 19
select select "describe"
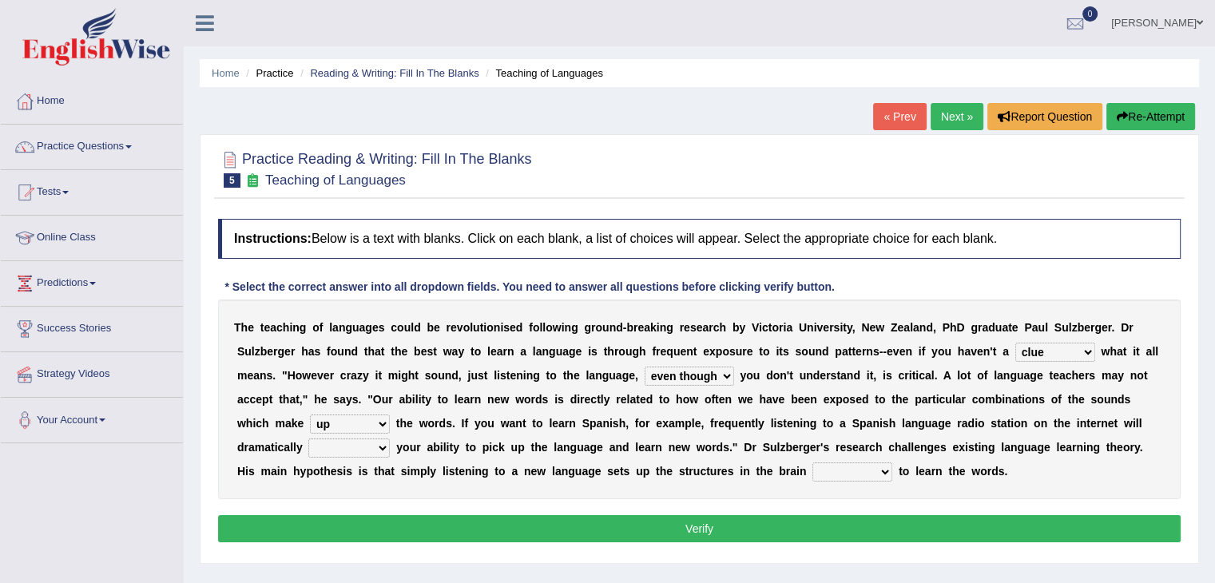
click at [308, 439] on select "evaluate exaggerate describe boost" at bounding box center [348, 448] width 81 height 19
click at [852, 467] on select "requiring required directed to require" at bounding box center [853, 472] width 80 height 19
select select "required"
click at [813, 463] on select "requiring required directed to require" at bounding box center [853, 472] width 80 height 19
click at [839, 532] on button "Verify" at bounding box center [699, 528] width 963 height 27
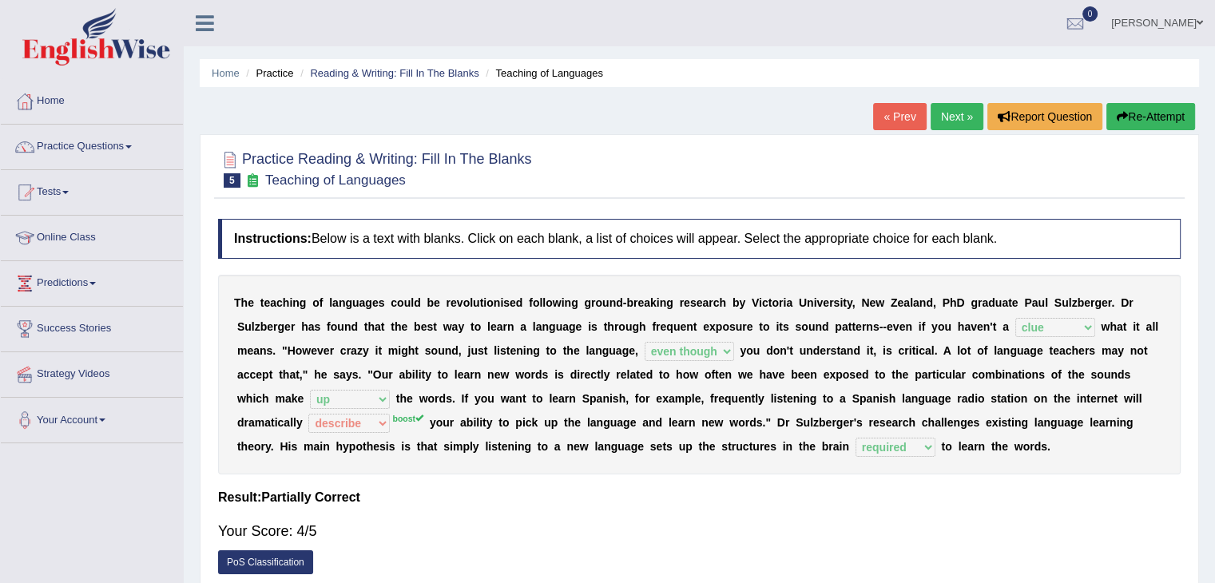
click at [944, 117] on link "Next »" at bounding box center [957, 116] width 53 height 27
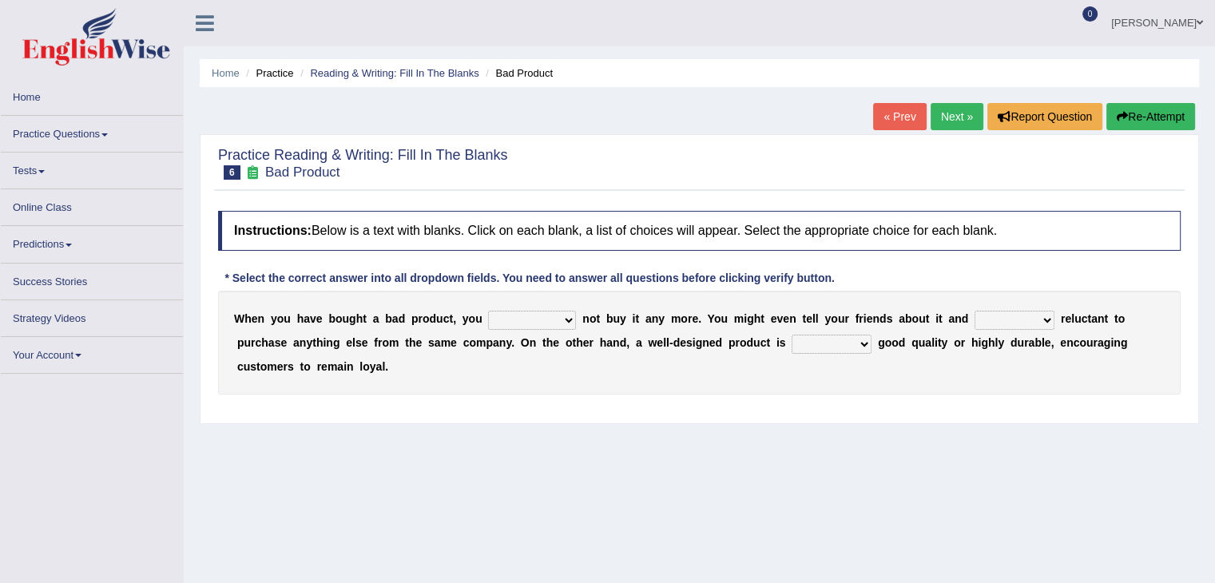
click at [558, 324] on select "would have should have should" at bounding box center [532, 320] width 88 height 19
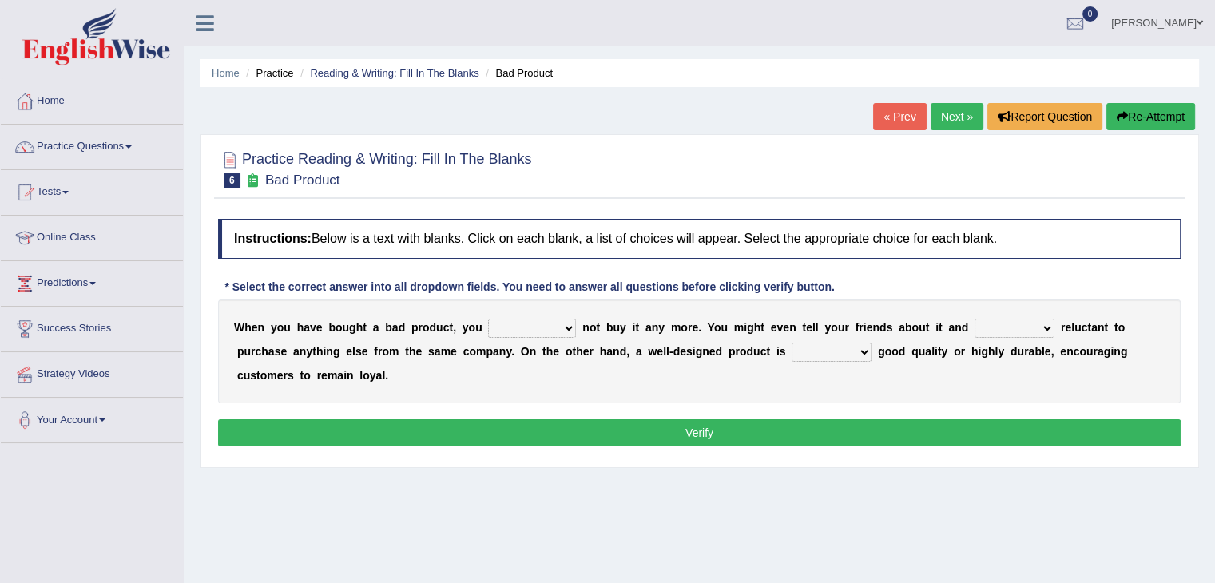
select select "would"
click at [488, 319] on select "would have should have should" at bounding box center [532, 328] width 88 height 19
click at [1022, 334] on select "is are be being" at bounding box center [1015, 328] width 80 height 19
select select "is"
click at [975, 319] on select "is are be being" at bounding box center [1015, 328] width 80 height 19
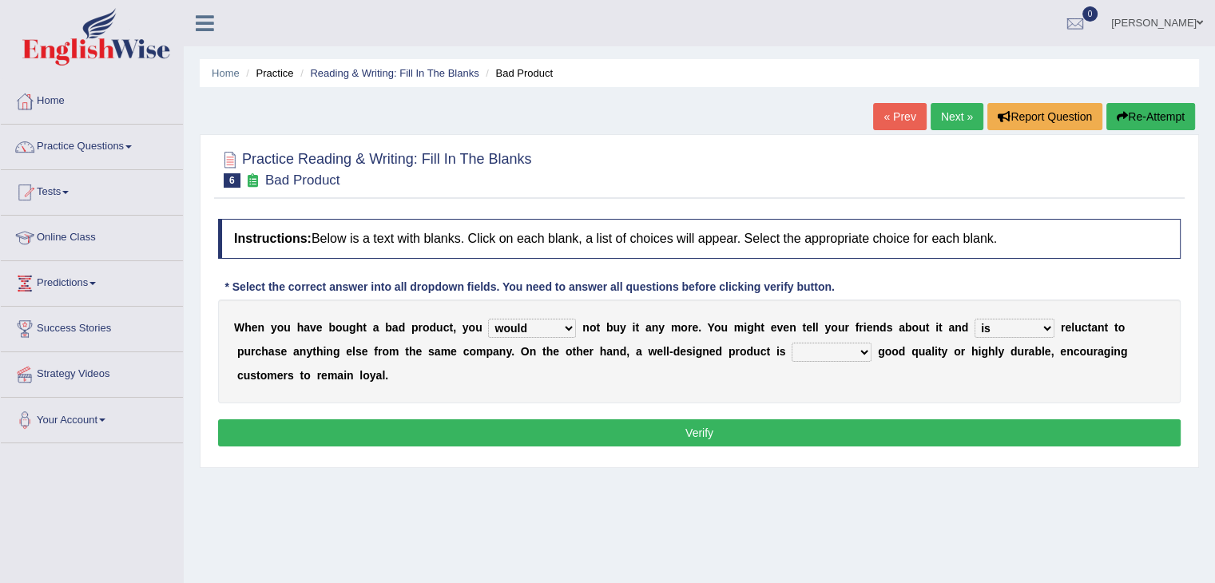
click at [831, 355] on select "both also neither either" at bounding box center [832, 352] width 80 height 19
select select "also"
click at [792, 343] on select "both also neither either" at bounding box center [832, 352] width 80 height 19
click at [767, 424] on button "Verify" at bounding box center [699, 432] width 963 height 27
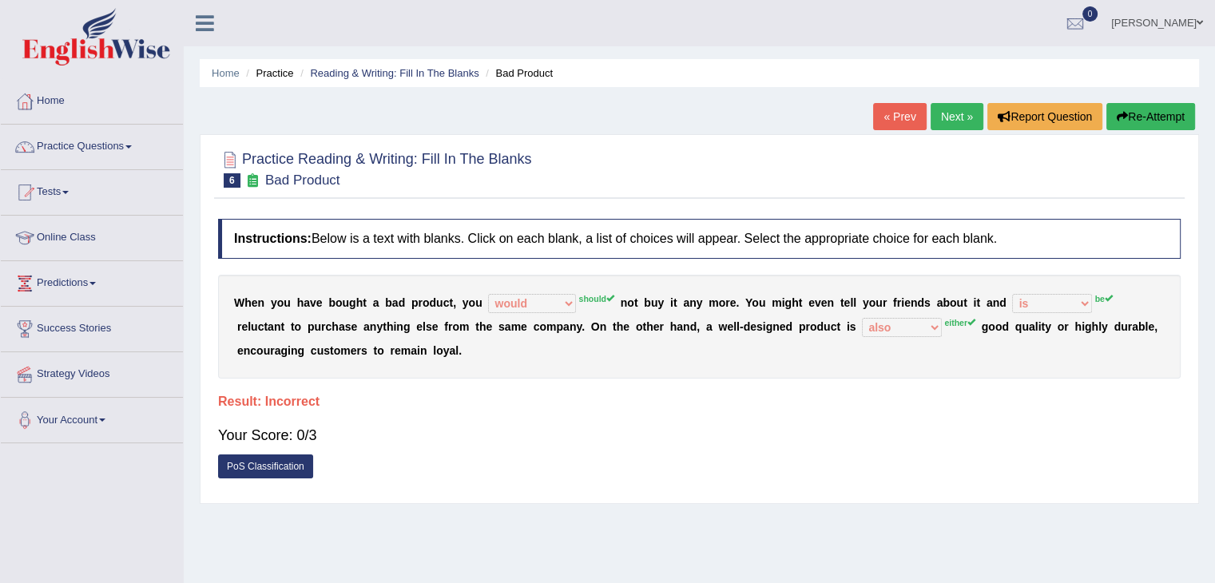
click at [949, 116] on link "Next »" at bounding box center [957, 116] width 53 height 27
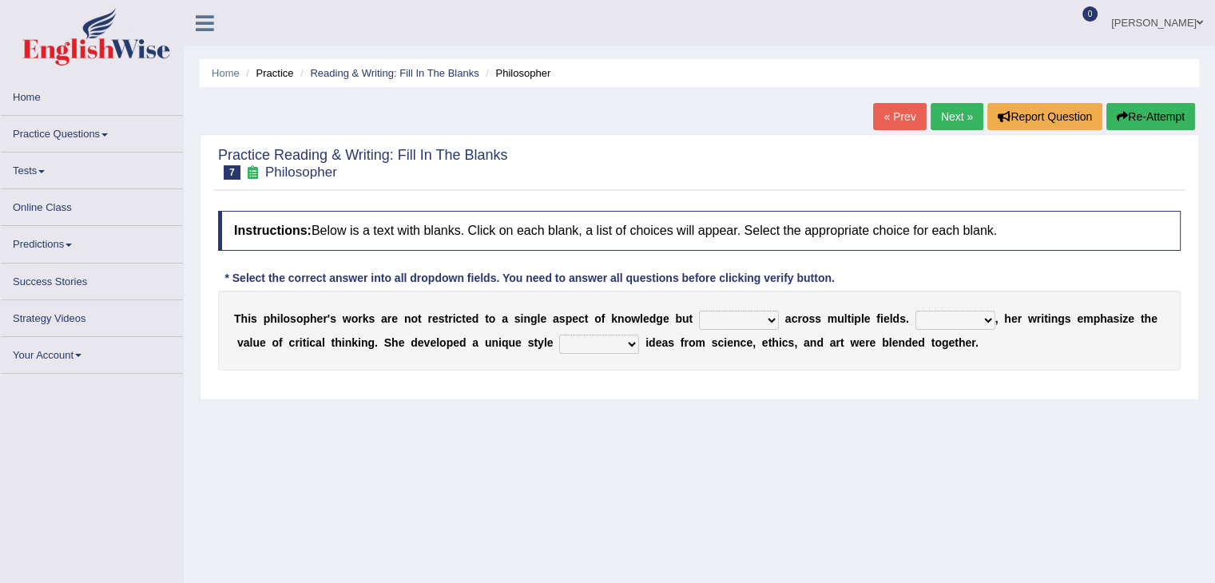
click at [725, 316] on select "constrain contain assemble extend" at bounding box center [739, 320] width 80 height 19
select select "contain"
click at [699, 311] on select "constrain contain assemble extend" at bounding box center [739, 320] width 80 height 19
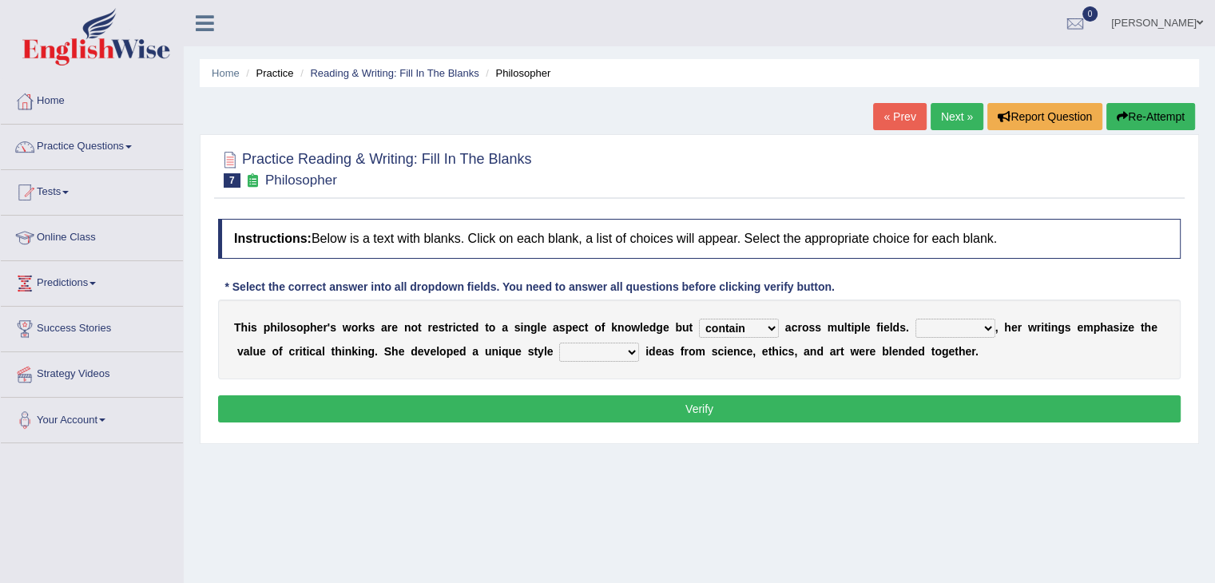
click at [770, 325] on select "constrain contain assemble extend" at bounding box center [739, 328] width 80 height 19
click at [968, 322] on select "Rather So Moreover Likely" at bounding box center [956, 328] width 80 height 19
select select "So"
click at [916, 319] on select "Rather So Moreover Likely" at bounding box center [956, 328] width 80 height 19
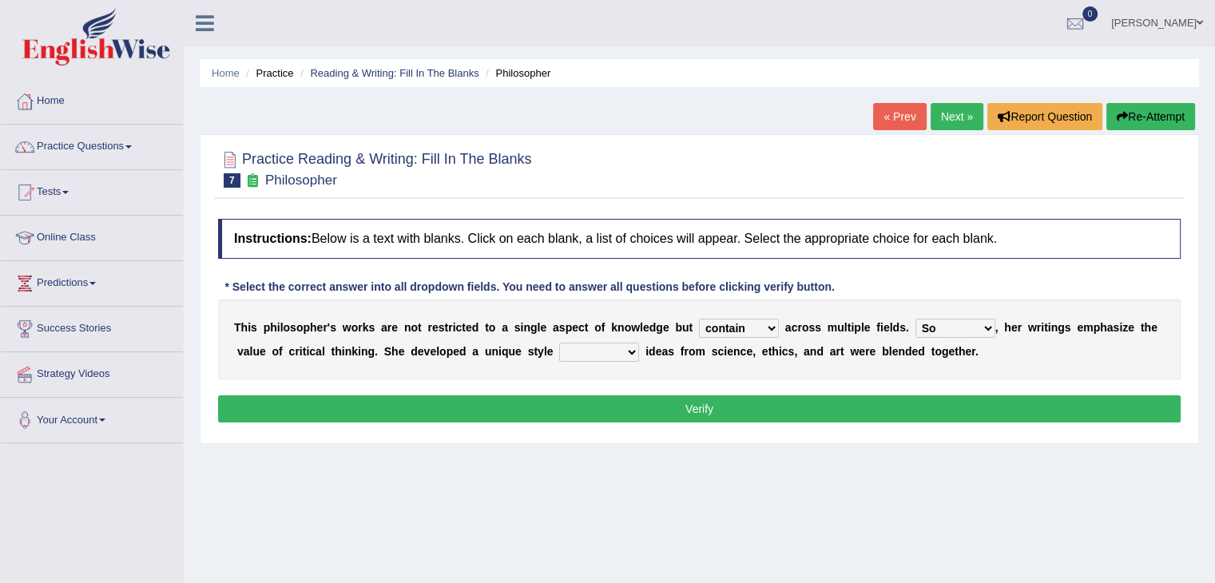
click at [591, 350] on select "in that that which in which" at bounding box center [599, 352] width 80 height 19
select select "in which"
click at [559, 343] on select "in that that which in which" at bounding box center [599, 352] width 80 height 19
click at [693, 411] on button "Verify" at bounding box center [699, 408] width 963 height 27
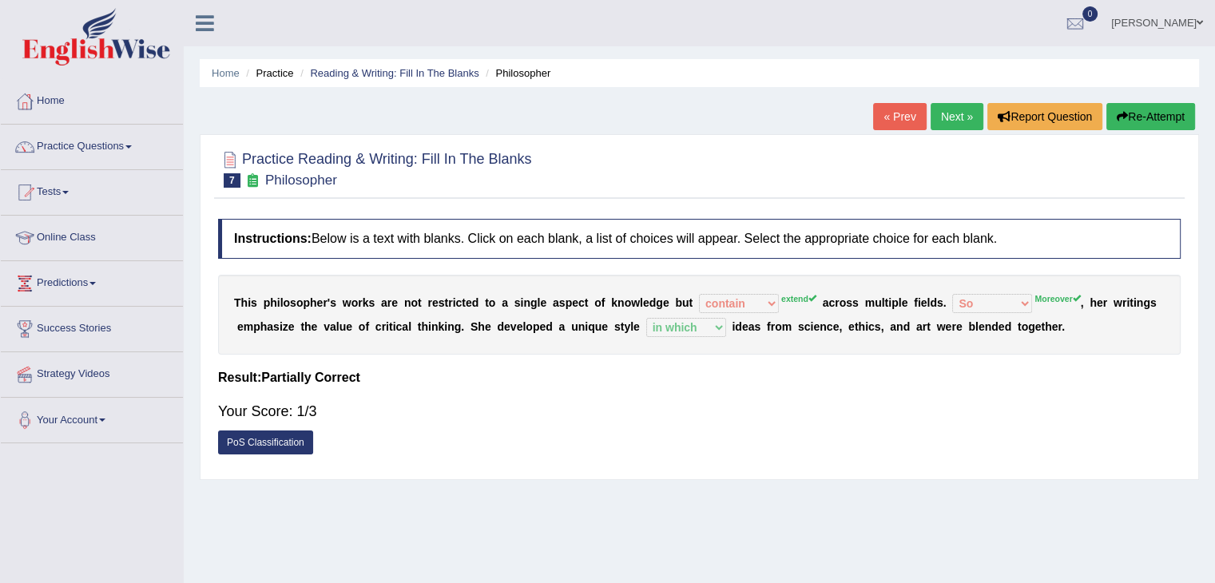
click at [955, 116] on link "Next »" at bounding box center [957, 116] width 53 height 27
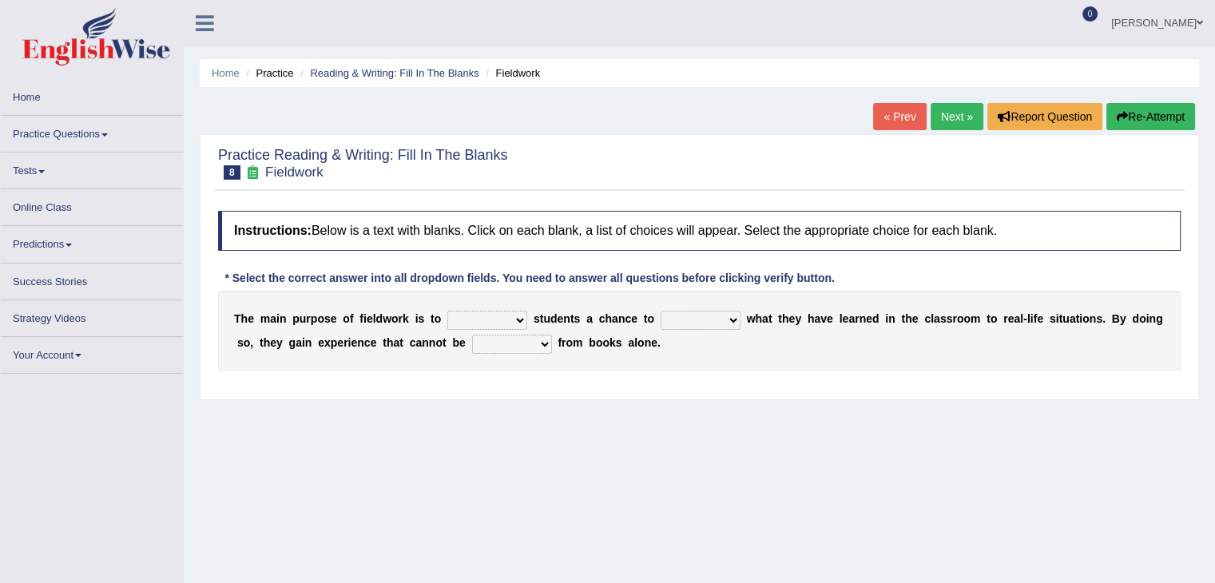
click at [523, 316] on select "resemble stow rave offer" at bounding box center [487, 320] width 80 height 19
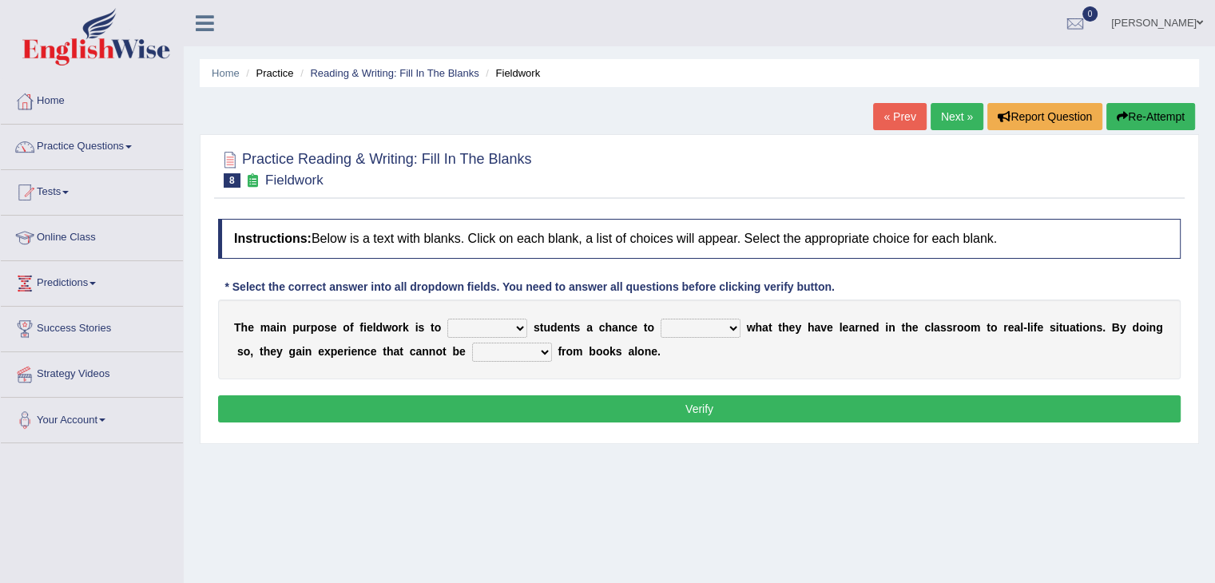
select select "offer"
click at [447, 319] on select "resemble stow rave offer" at bounding box center [487, 328] width 80 height 19
click at [729, 326] on select "compare align apply dismount" at bounding box center [701, 328] width 80 height 19
select select "align"
click at [661, 319] on select "compare align apply dismount" at bounding box center [701, 328] width 80 height 19
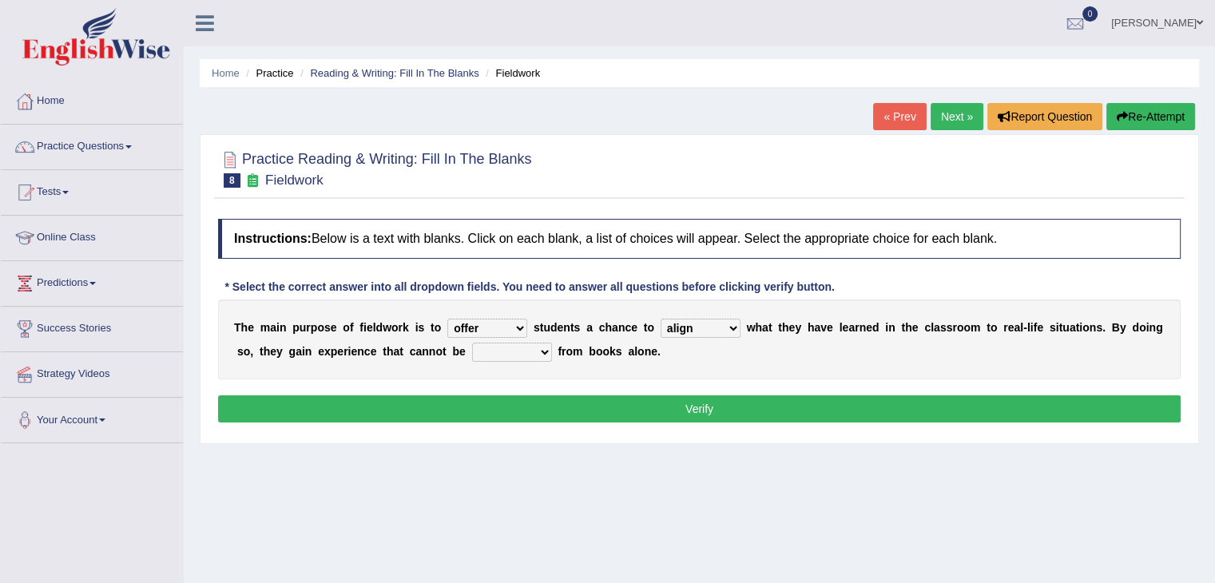
click at [502, 352] on select "originated prepared obtained touted" at bounding box center [512, 352] width 80 height 19
select select "obtained"
click at [472, 343] on select "originated prepared obtained touted" at bounding box center [512, 352] width 80 height 19
click at [705, 410] on button "Verify" at bounding box center [699, 408] width 963 height 27
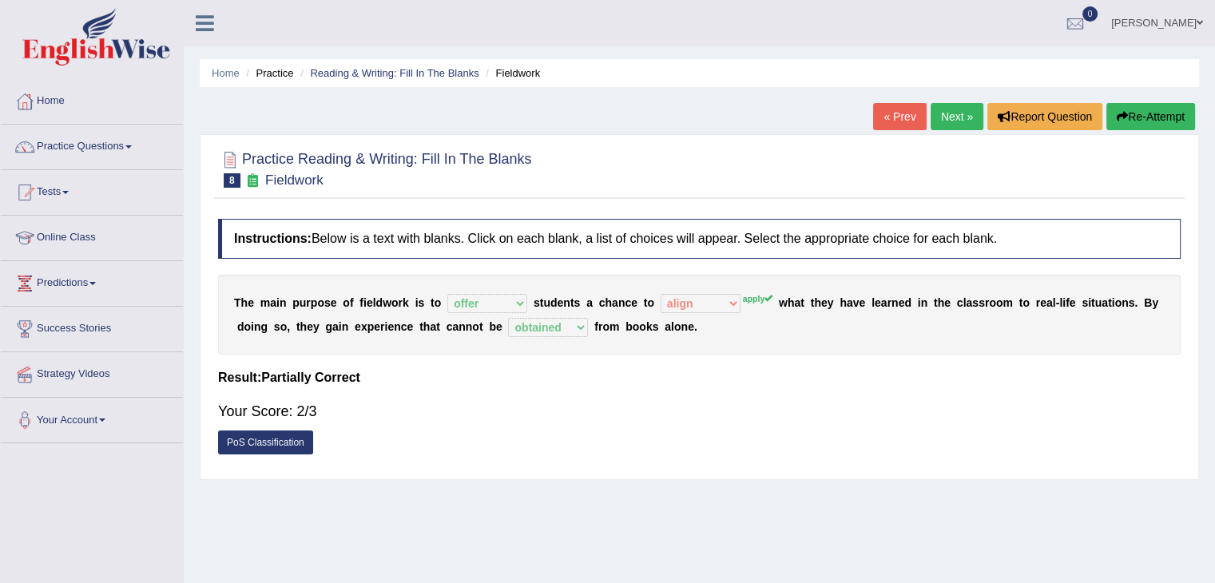
click at [957, 121] on link "Next »" at bounding box center [957, 116] width 53 height 27
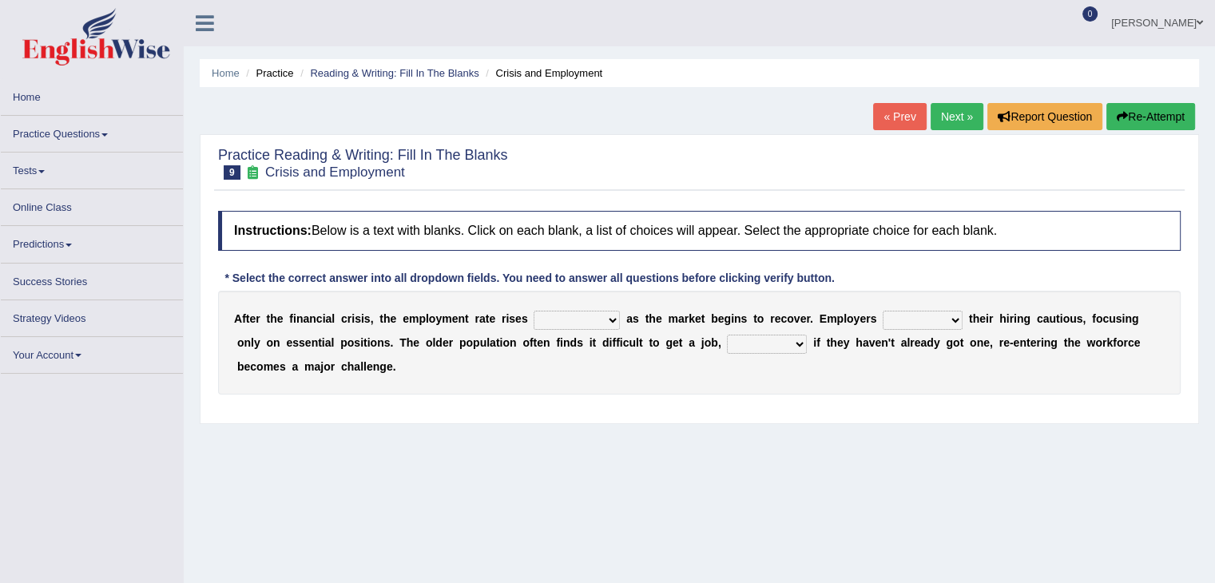
click at [610, 317] on select "normally conversely strenuously sharply" at bounding box center [577, 320] width 86 height 19
click at [534, 311] on select "normally conversely strenuously sharply" at bounding box center [577, 320] width 86 height 19
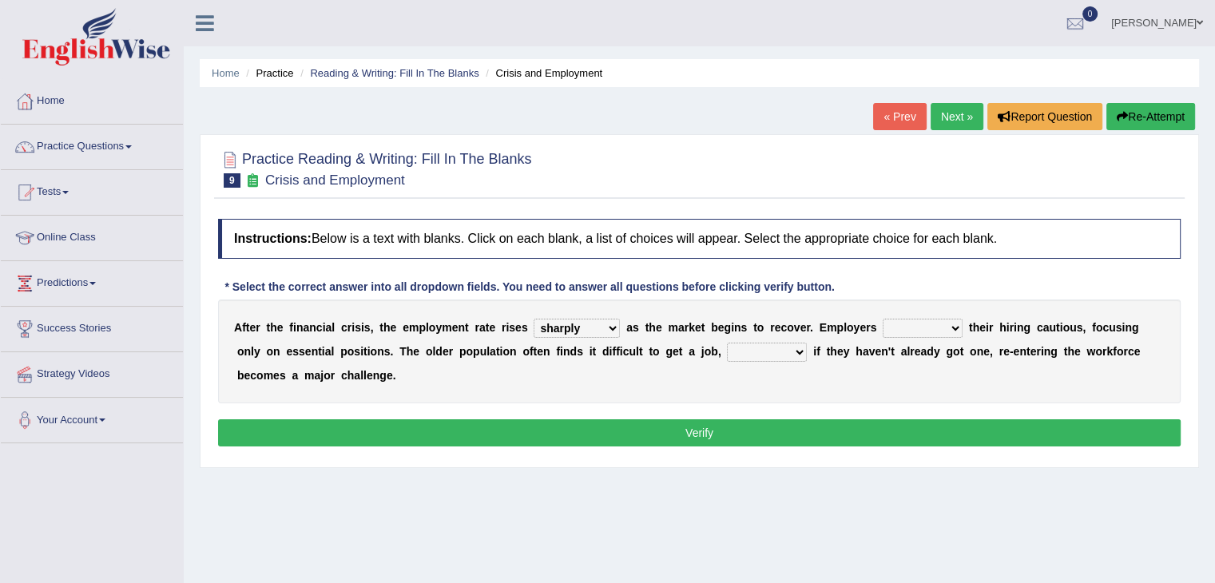
click at [611, 324] on select "normally conversely strenuously sharply" at bounding box center [577, 328] width 86 height 19
select select "conversely"
click at [534, 319] on select "normally conversely strenuously sharply" at bounding box center [577, 328] width 86 height 19
click at [923, 332] on select "keeping kept keep are kept" at bounding box center [923, 328] width 80 height 19
select select "are kept"
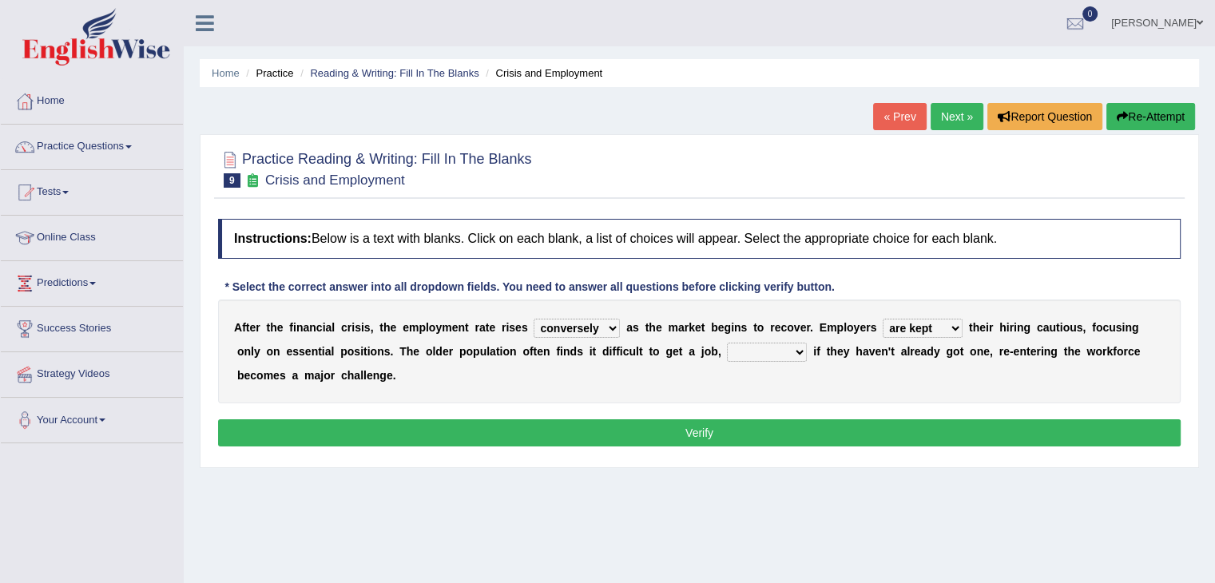
click at [883, 319] on select "keeping kept keep are kept" at bounding box center [923, 328] width 80 height 19
click at [771, 352] on select "although while then because" at bounding box center [767, 352] width 80 height 19
select select "although"
click at [727, 343] on select "although while then because" at bounding box center [767, 352] width 80 height 19
click at [729, 425] on button "Verify" at bounding box center [699, 432] width 963 height 27
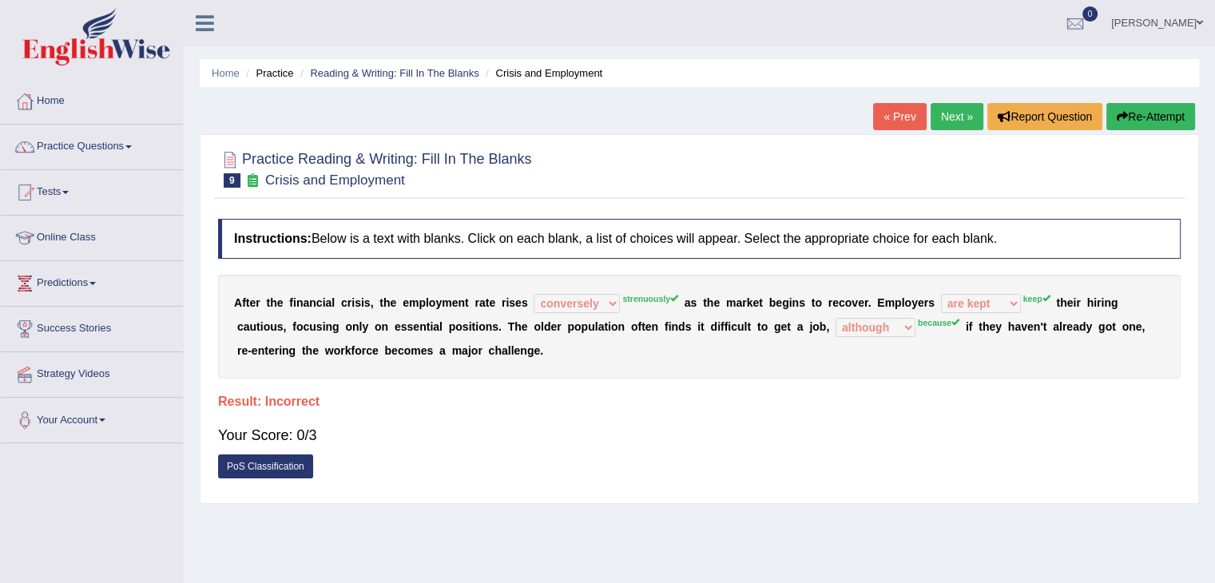
click at [946, 116] on link "Next »" at bounding box center [957, 116] width 53 height 27
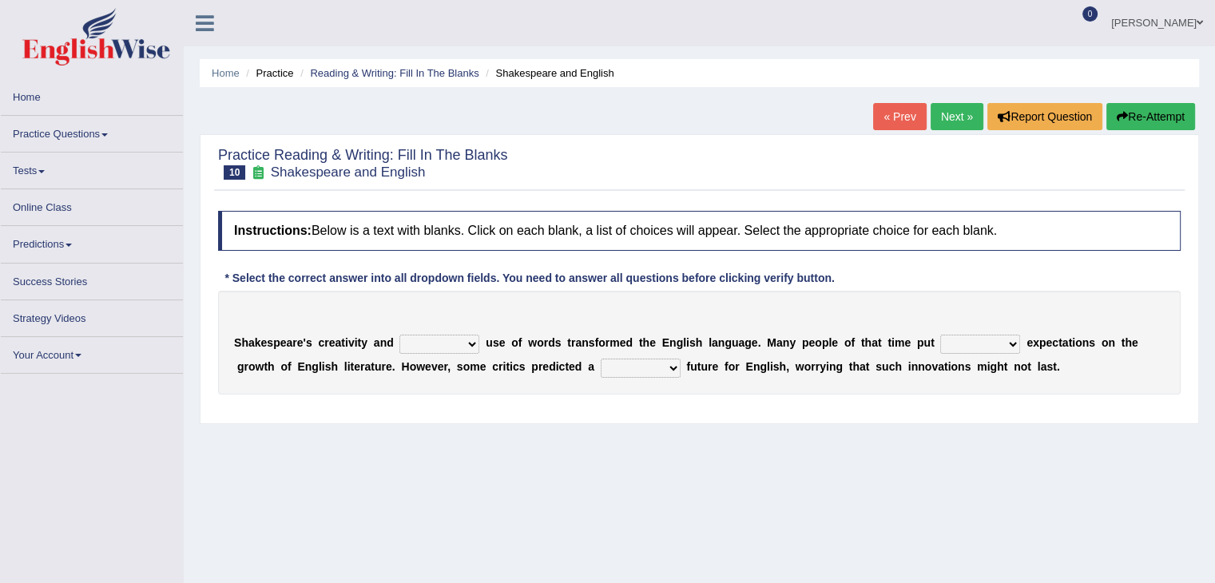
click at [444, 347] on select "idealized intensive fancied inventive" at bounding box center [439, 344] width 80 height 19
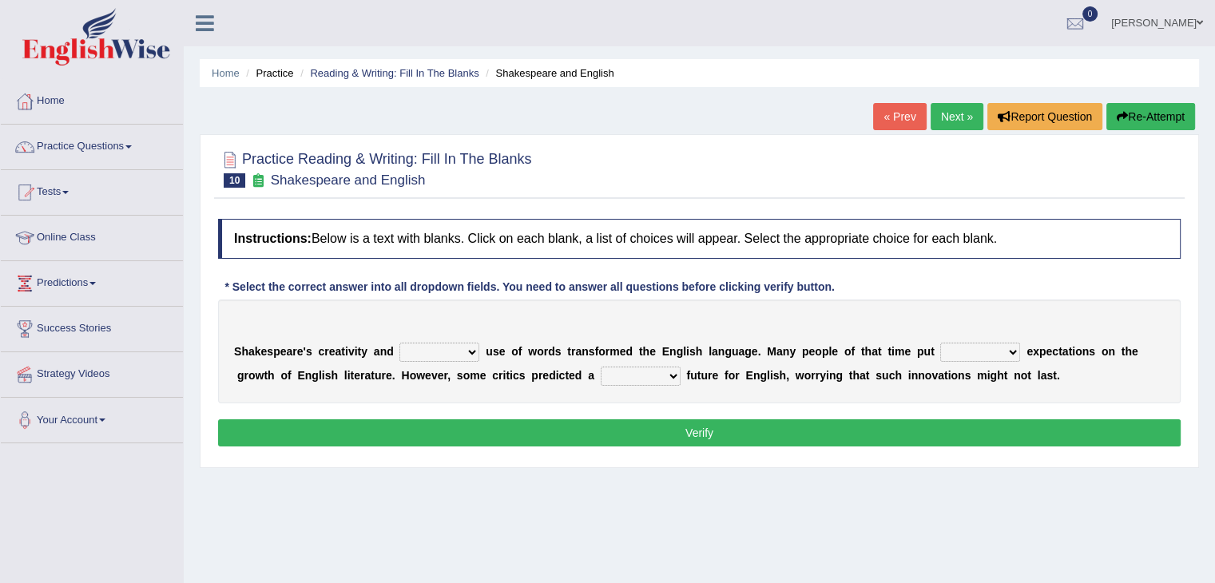
select select "intensive"
click at [399, 343] on select "idealized intensive fancied inventive" at bounding box center [439, 352] width 80 height 19
click at [976, 348] on select "wide much high more" at bounding box center [980, 352] width 80 height 19
click at [940, 343] on select "wide much high more" at bounding box center [980, 352] width 80 height 19
click at [992, 354] on select "wide much high more" at bounding box center [980, 352] width 80 height 19
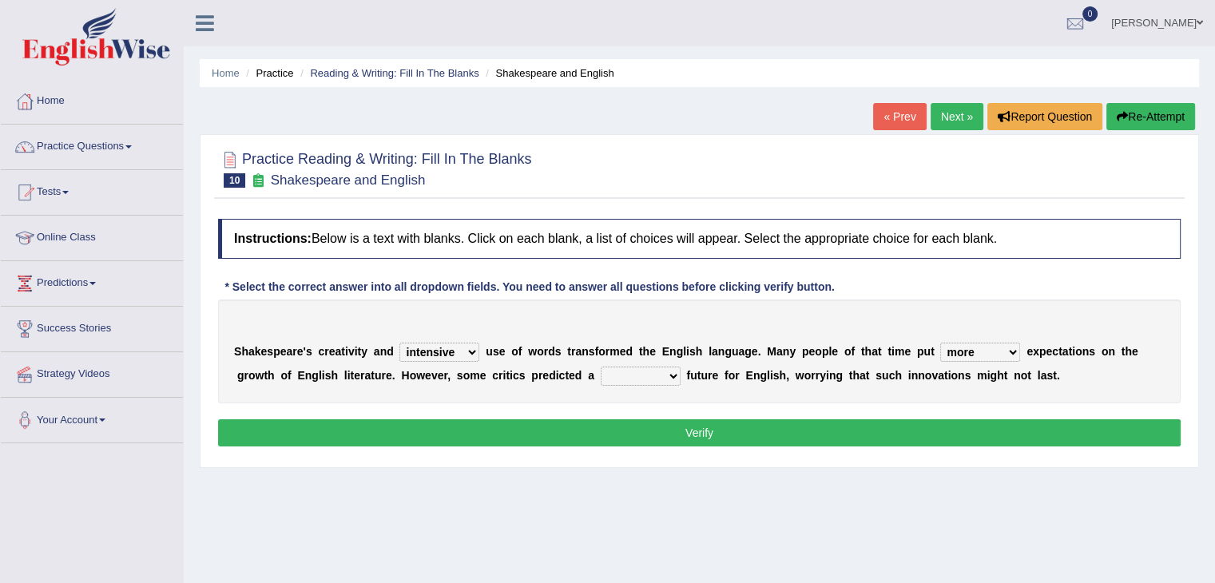
select select "high"
click at [940, 343] on select "wide much high more" at bounding box center [980, 352] width 80 height 19
click at [642, 378] on select "monetary promising irresistible daunting" at bounding box center [641, 376] width 80 height 19
select select "promising"
click at [601, 367] on select "monetary promising irresistible daunting" at bounding box center [641, 376] width 80 height 19
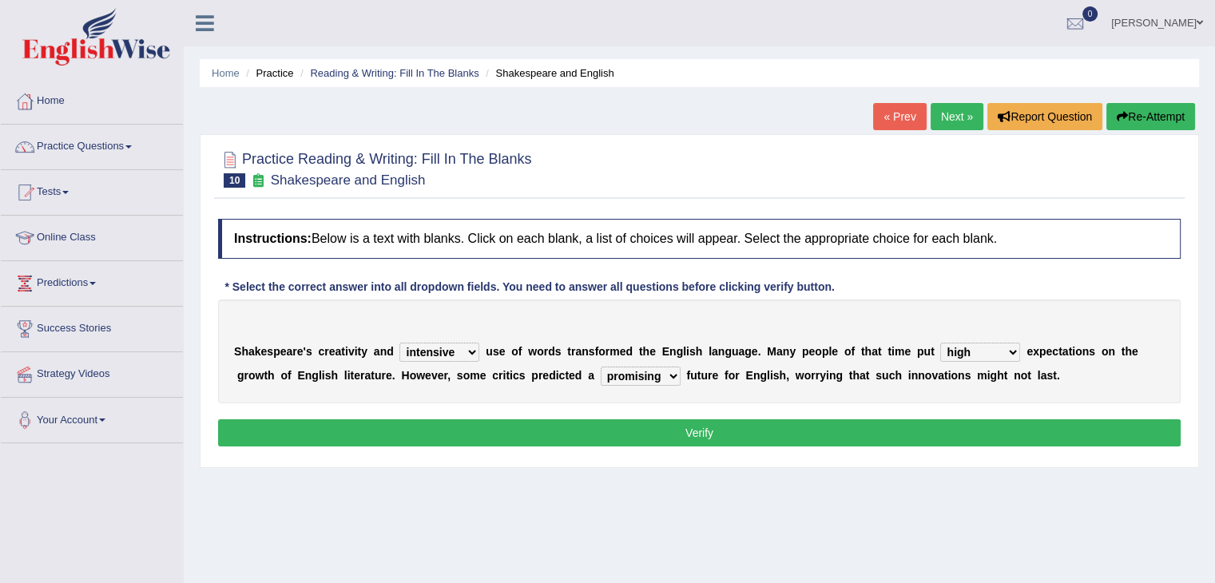
click at [693, 432] on button "Verify" at bounding box center [699, 432] width 963 height 27
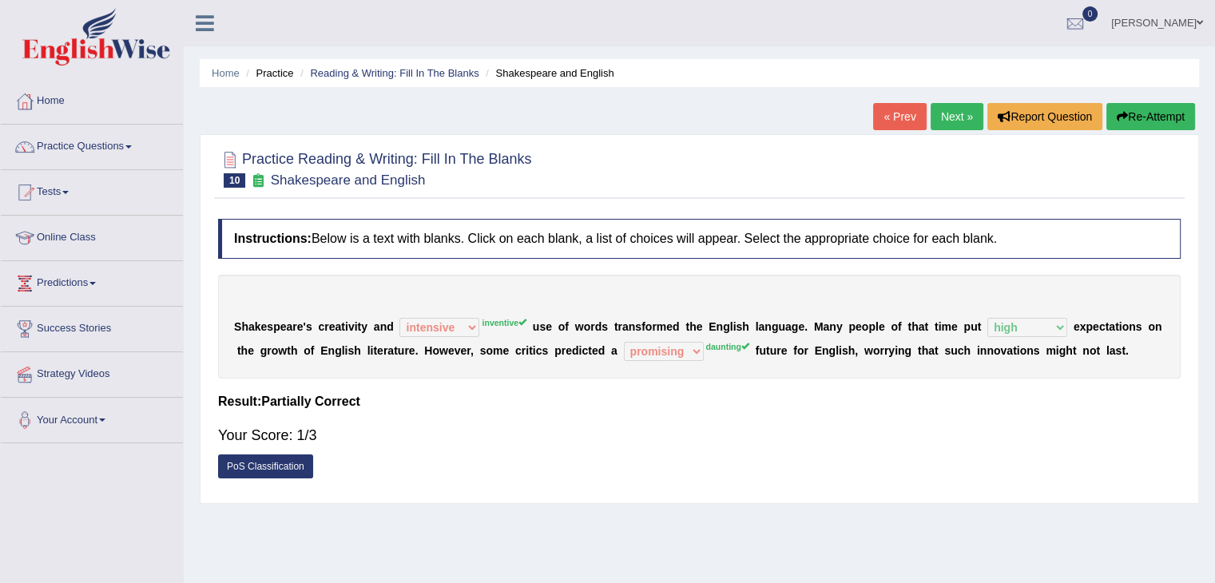
click at [949, 121] on link "Next »" at bounding box center [957, 116] width 53 height 27
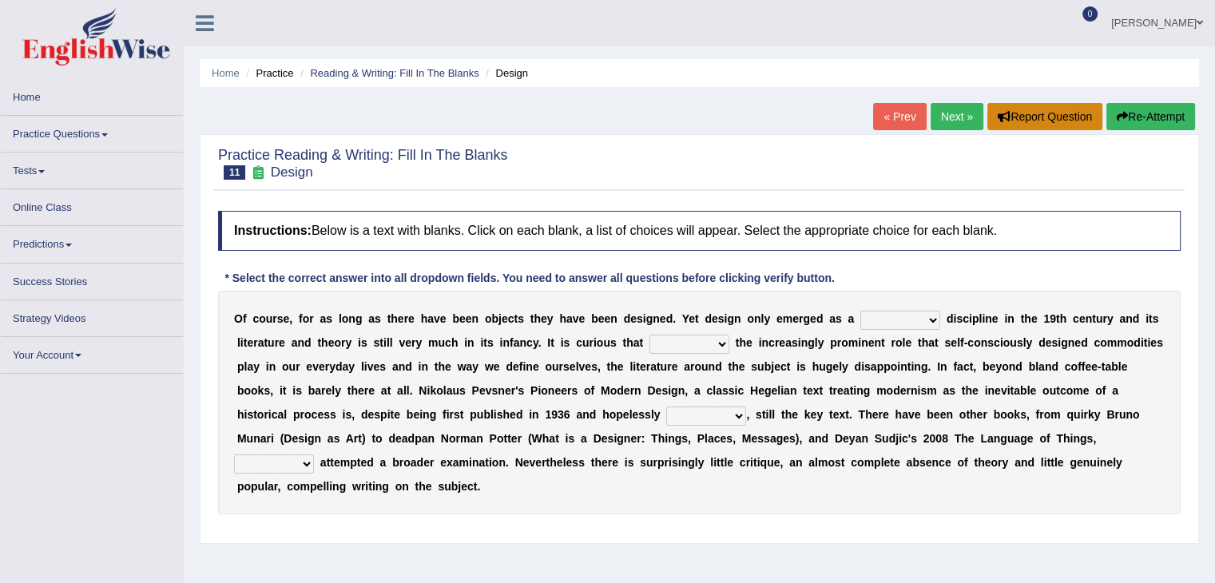
click at [1039, 118] on button "Report Question" at bounding box center [1045, 116] width 115 height 27
click at [904, 117] on link "« Prev" at bounding box center [899, 116] width 53 height 27
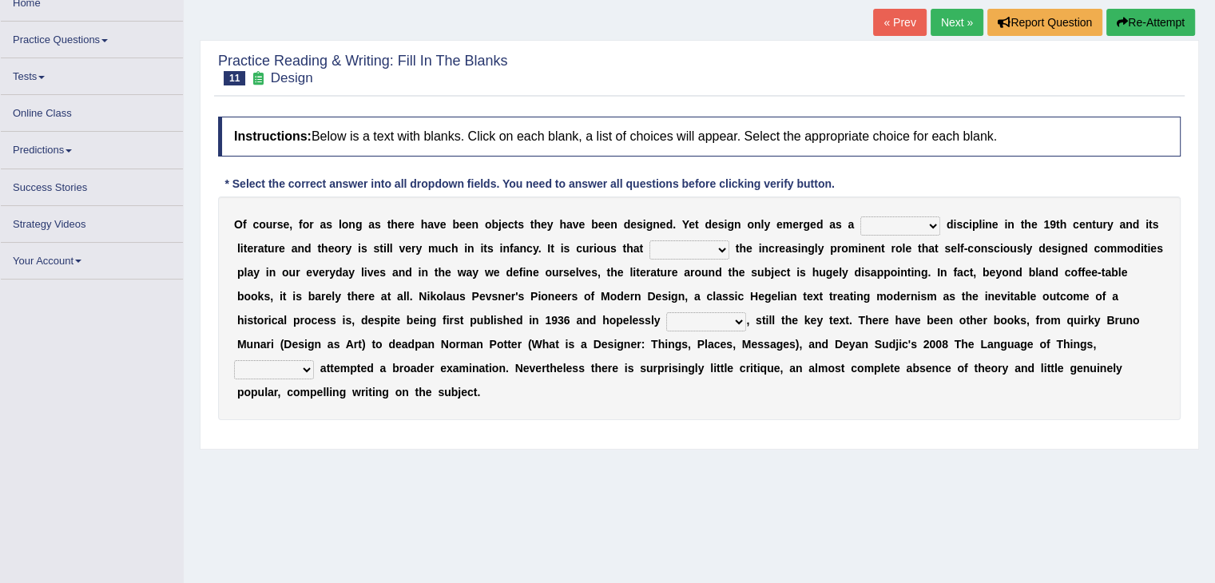
scroll to position [8, 0]
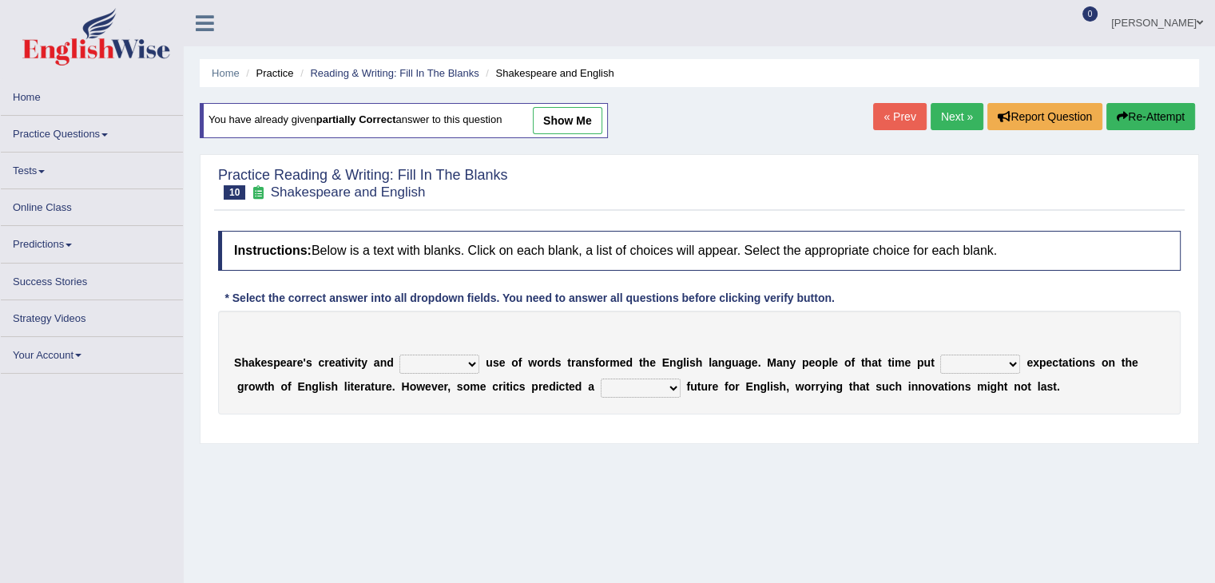
click at [570, 119] on link "show me" at bounding box center [568, 120] width 70 height 27
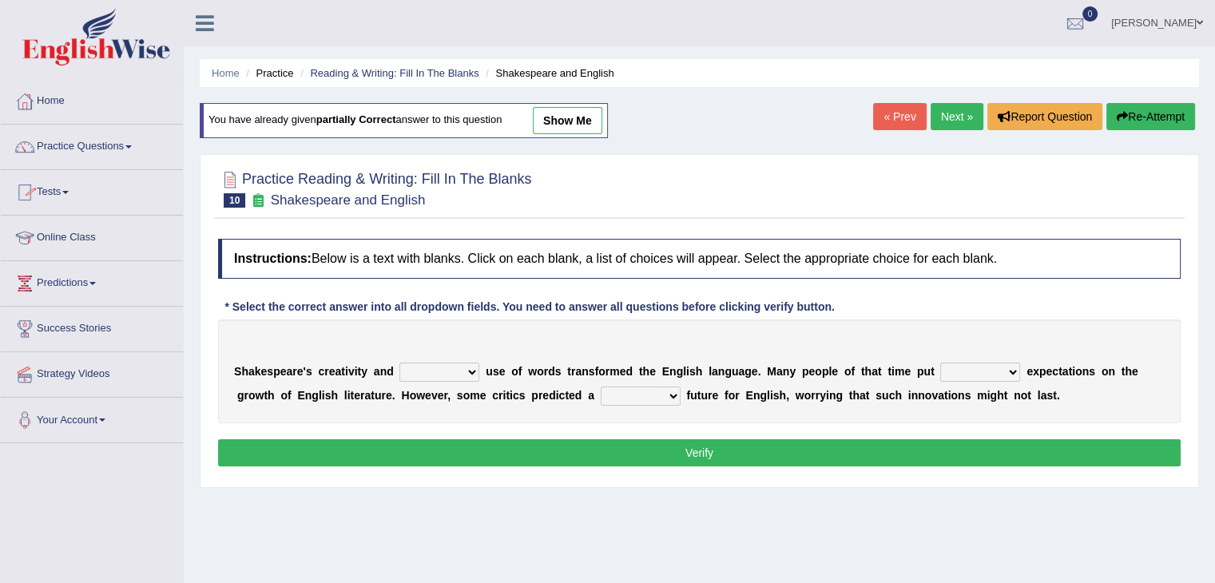
click at [69, 191] on span at bounding box center [65, 192] width 6 height 3
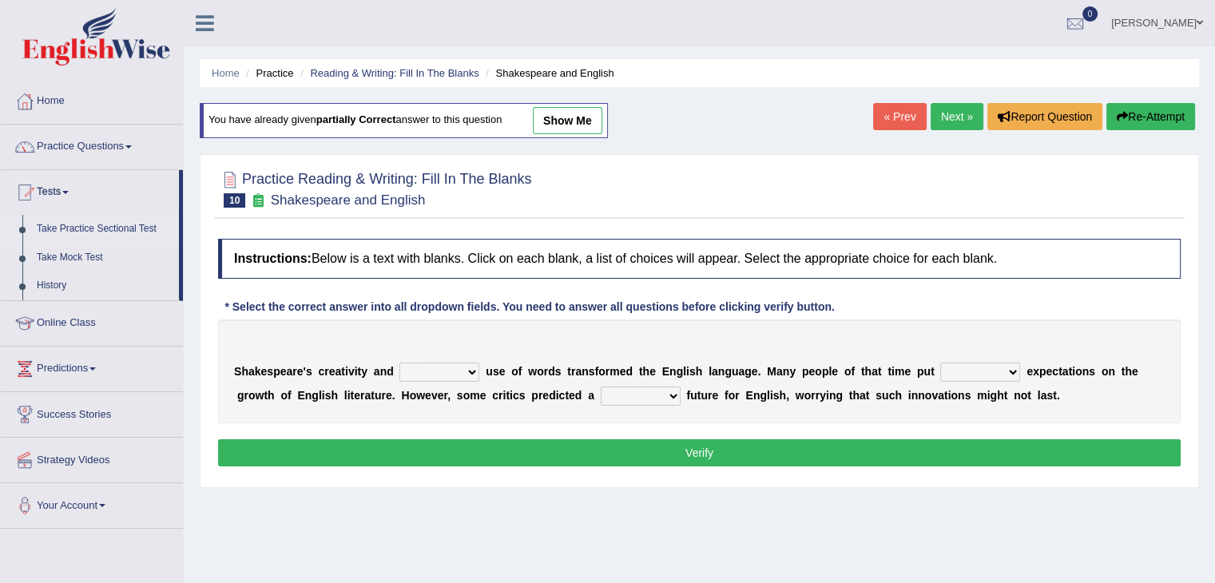
click at [117, 227] on link "Take Practice Sectional Test" at bounding box center [104, 229] width 149 height 29
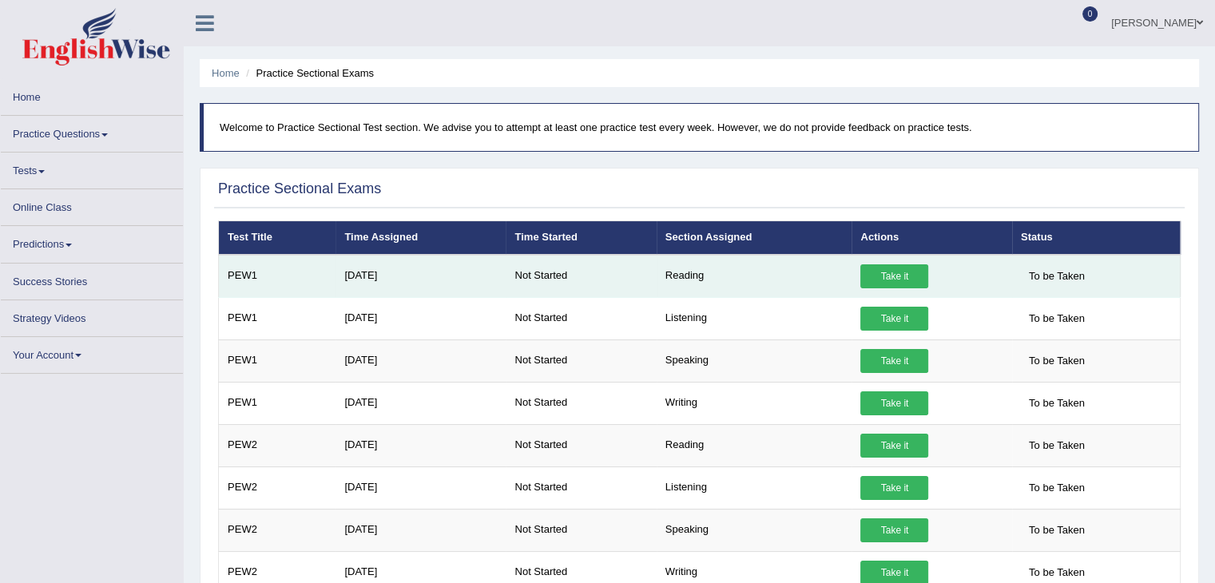
click at [892, 280] on link "Take it" at bounding box center [894, 276] width 68 height 24
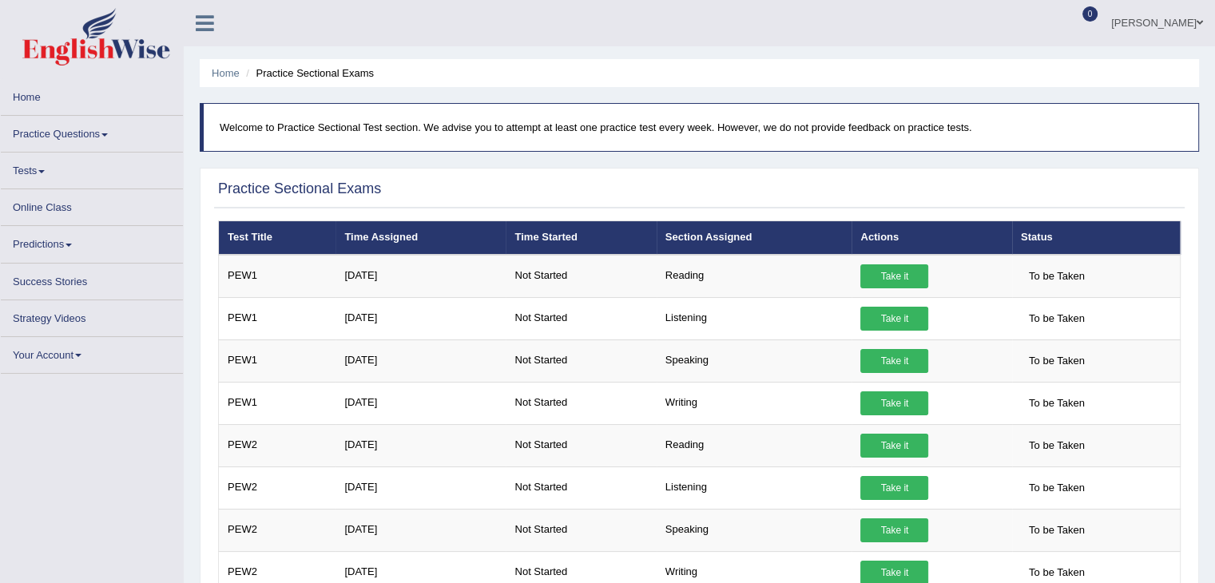
click at [63, 133] on link "Practice Questions" at bounding box center [92, 131] width 182 height 31
click at [103, 134] on link "Practice Questions" at bounding box center [92, 131] width 182 height 31
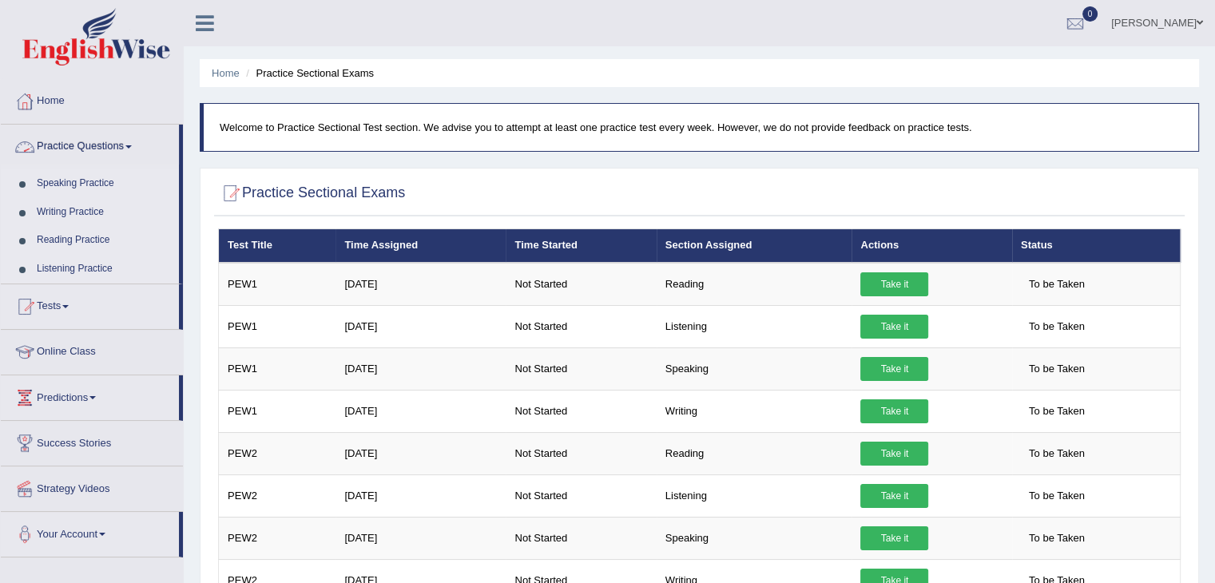
click at [52, 105] on link "Home" at bounding box center [92, 99] width 182 height 40
